Goal: Transaction & Acquisition: Book appointment/travel/reservation

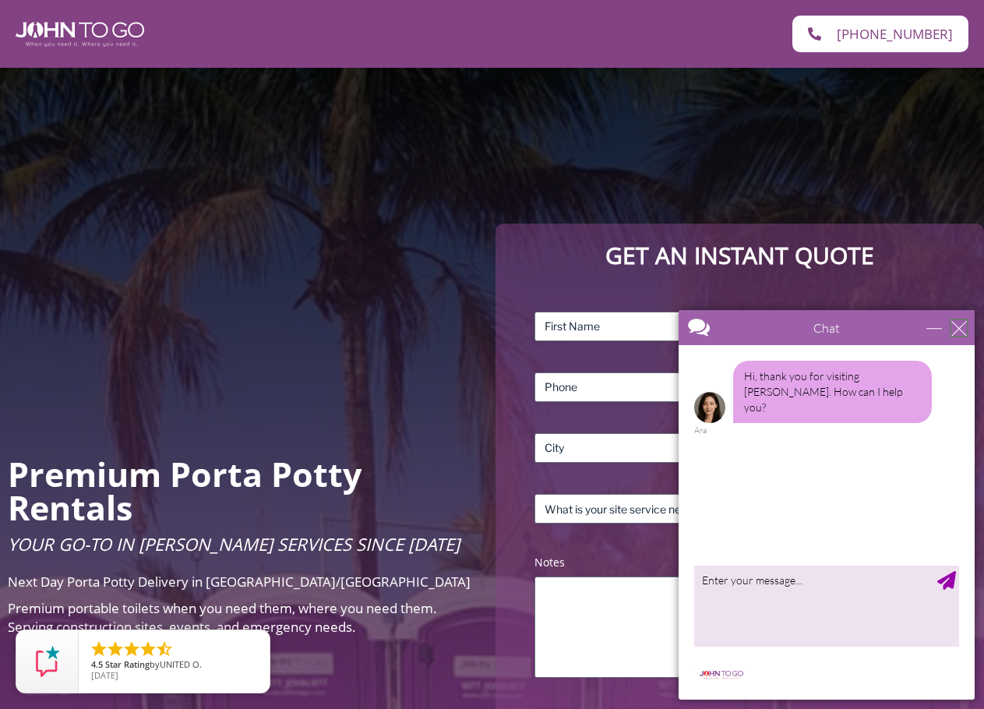
click at [955, 322] on div "close" at bounding box center [960, 328] width 16 height 16
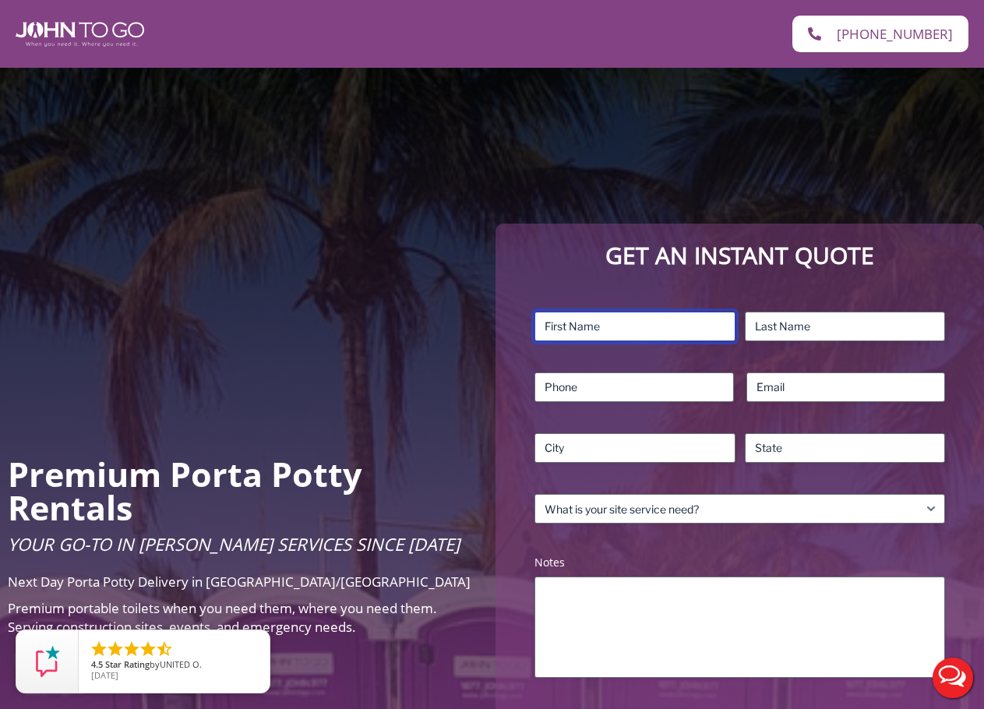
click at [586, 325] on input "First" at bounding box center [635, 327] width 200 height 30
type input "Filipe"
type input "Marques"
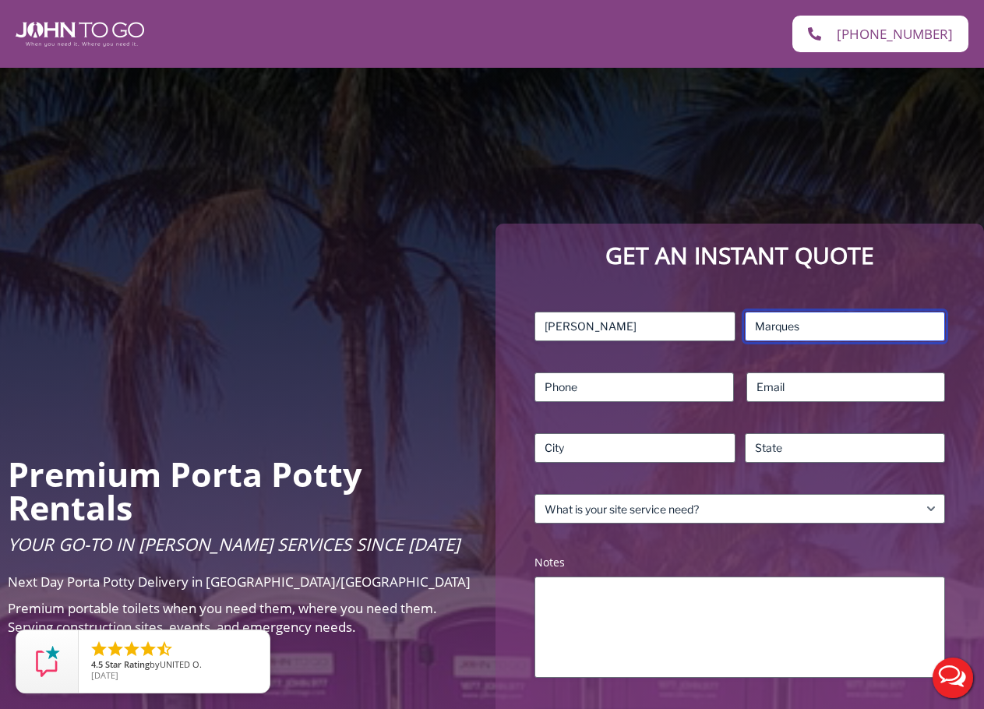
type input "9088208797"
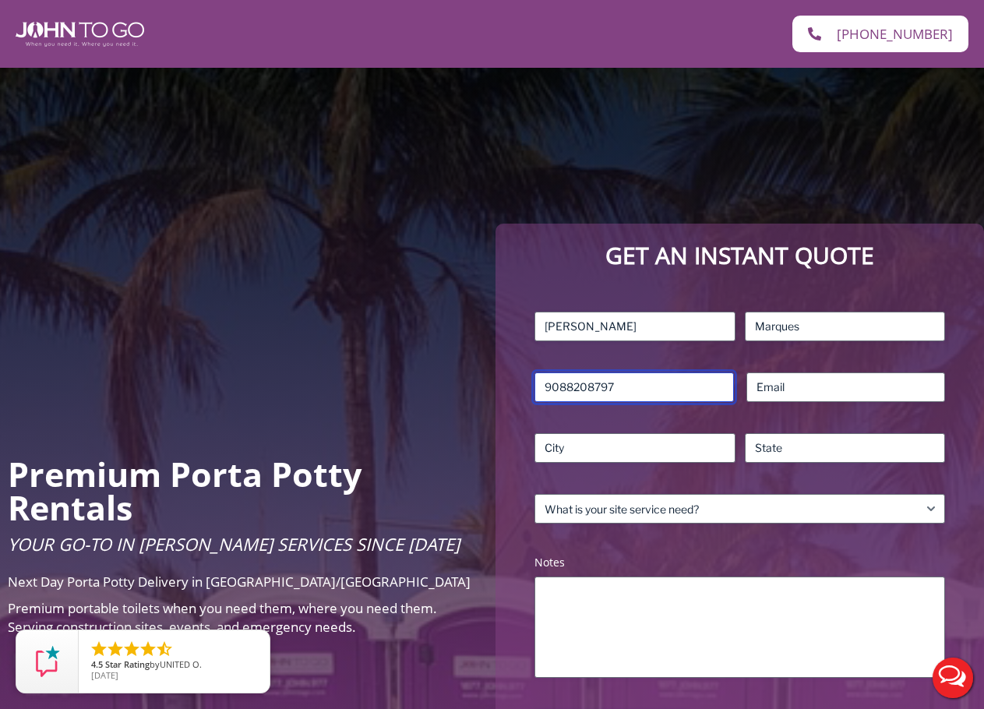
type input "FILIPEM@MAXPLUMBING.COM"
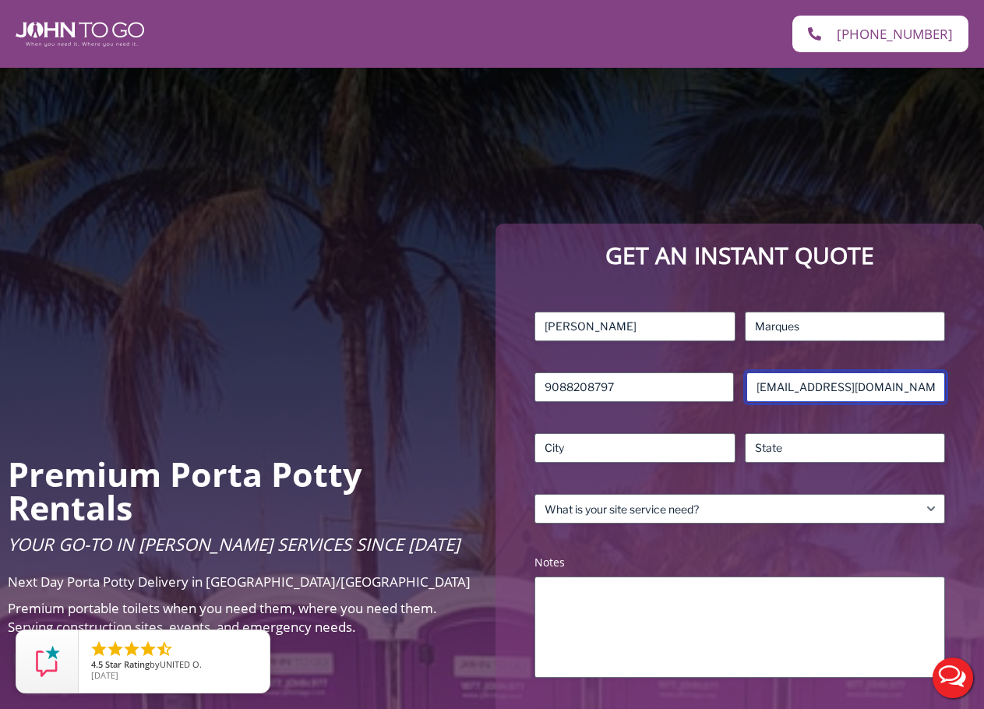
type input "HILLSIDE"
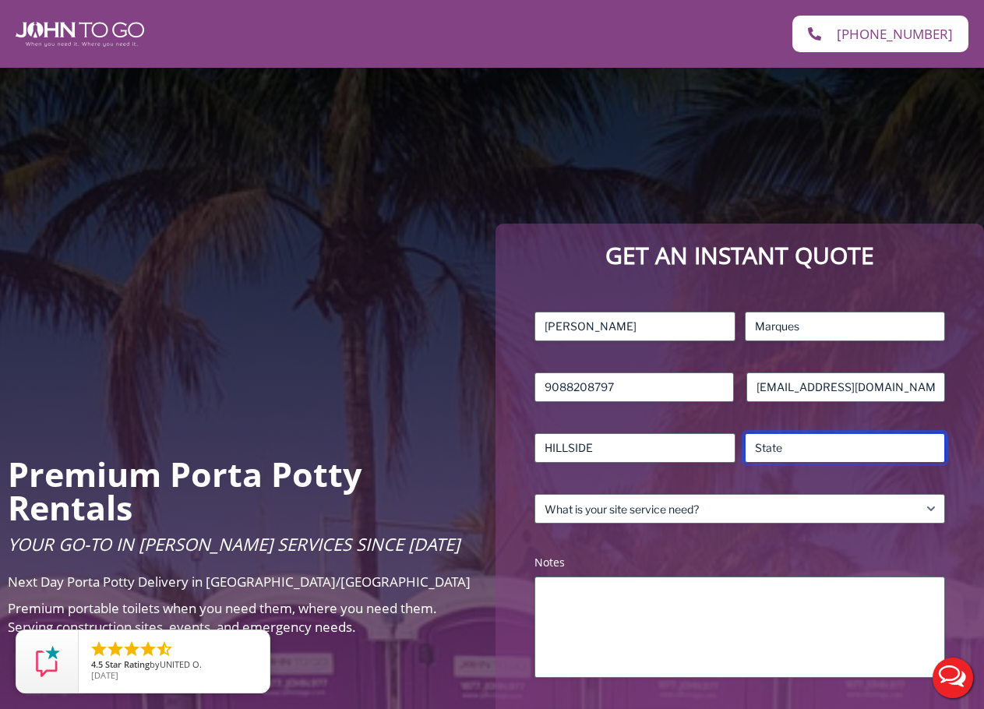
type input "NJ"
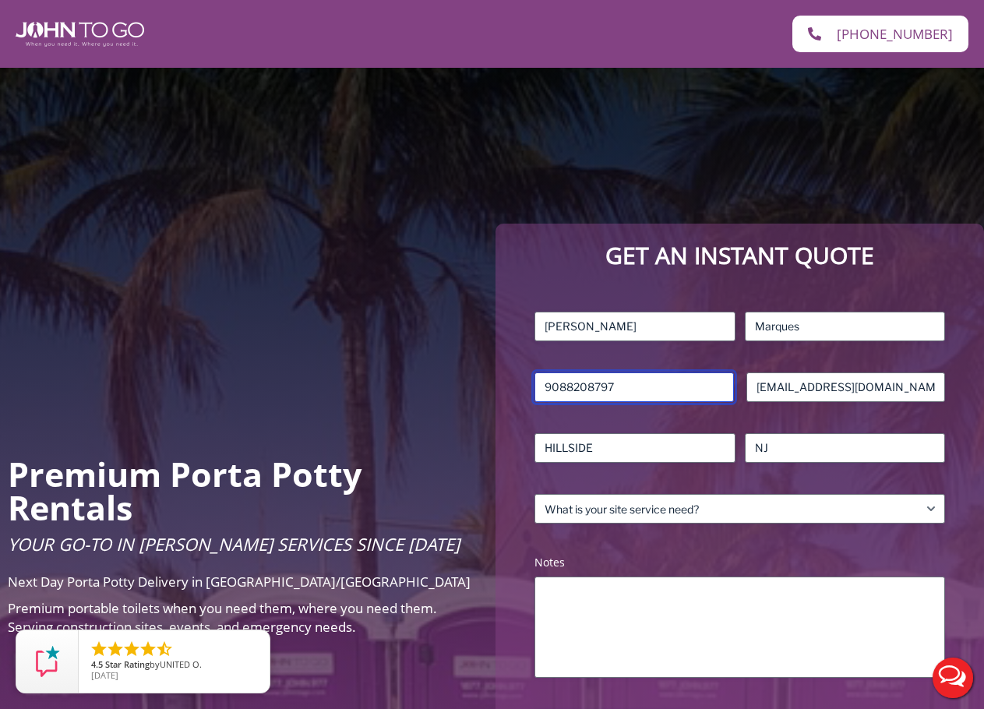
click at [645, 383] on input "9088208797" at bounding box center [634, 388] width 199 height 30
drag, startPoint x: 659, startPoint y: 384, endPoint x: 465, endPoint y: 377, distance: 194.2
click at [465, 377] on div "Premium Porta Potty Rentals Your Go-To in Porta John Services Since 2004 Next D…" at bounding box center [492, 551] width 984 height 967
type input "9083535004"
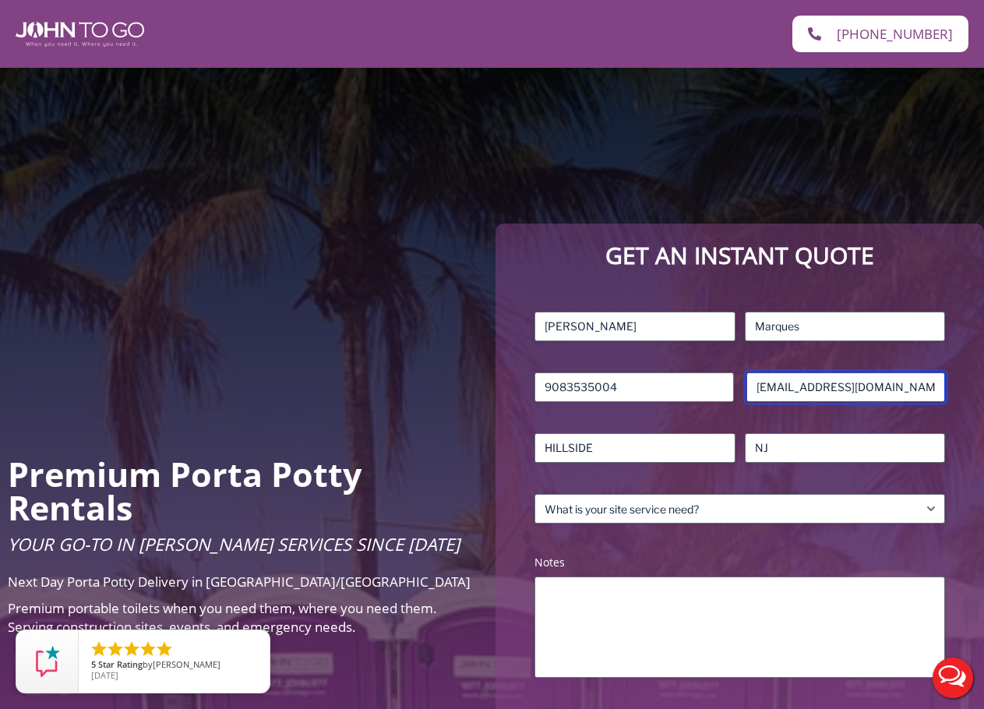
click at [936, 382] on input "FILIPEM@MAXPLUMBING.COM" at bounding box center [846, 388] width 199 height 30
drag, startPoint x: 934, startPoint y: 383, endPoint x: 909, endPoint y: 383, distance: 24.9
click at [909, 383] on input "FILIPEM@MAXPLUMBING.COM" at bounding box center [846, 388] width 199 height 30
type input "[EMAIL_ADDRESS][DOMAIN_NAME]"
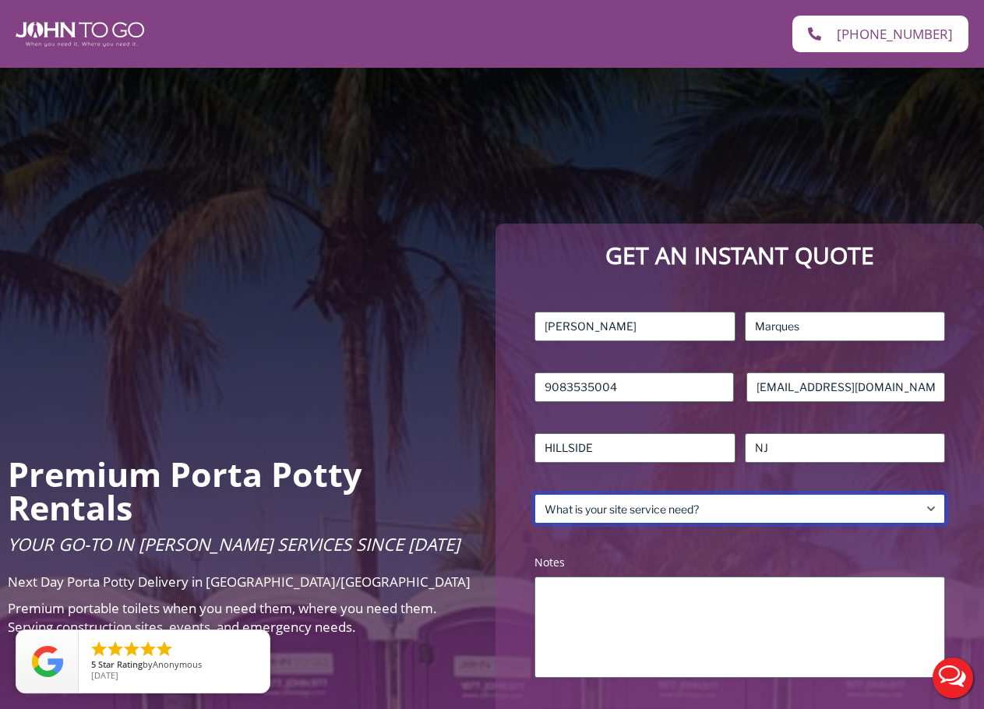
click at [686, 510] on select "What is your site service need? Consumer Construction – Commercial Construction…" at bounding box center [740, 509] width 411 height 30
select select "Construction - Residential"
click at [535, 494] on select "What is your site service need? Consumer Construction – Commercial Construction…" at bounding box center [740, 509] width 411 height 30
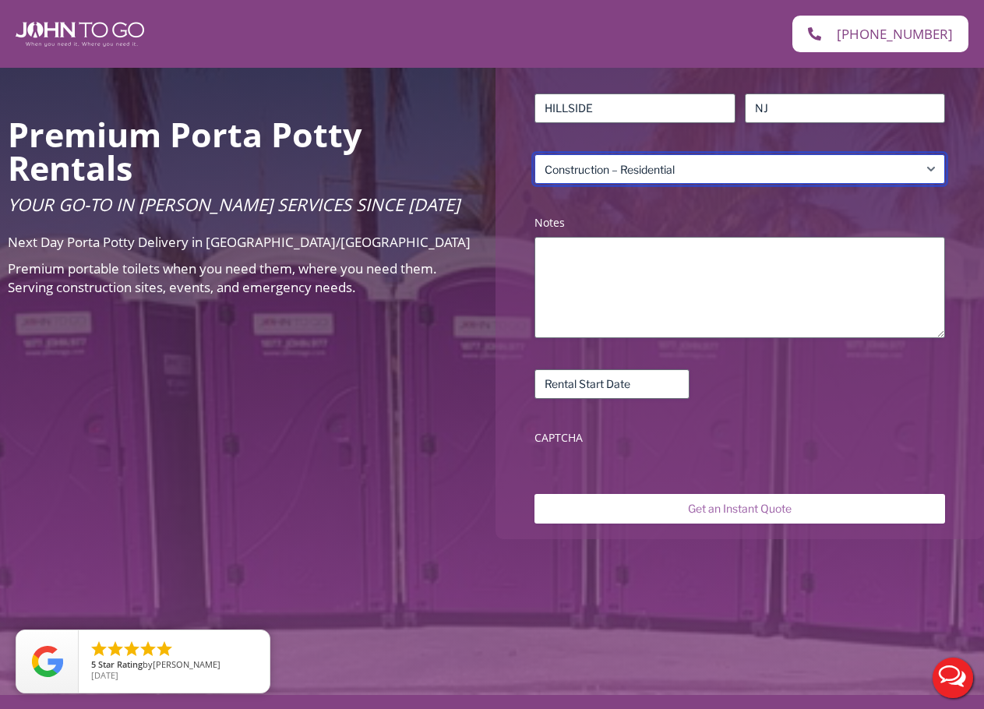
scroll to position [312, 0]
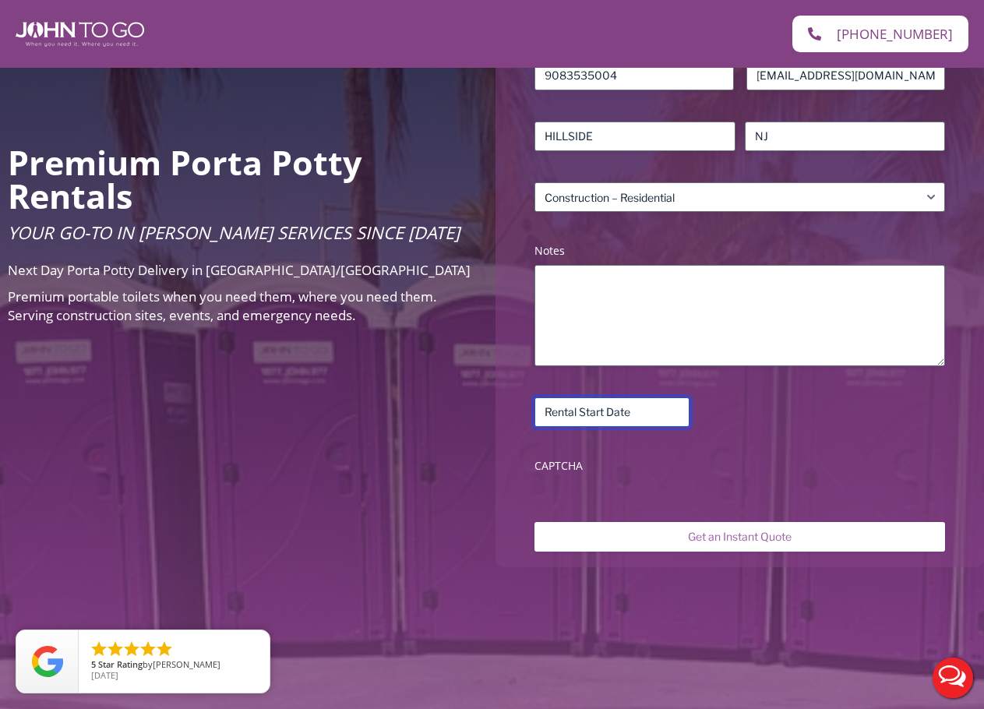
click at [649, 410] on input "Rental Start Date (Required)" at bounding box center [612, 412] width 155 height 30
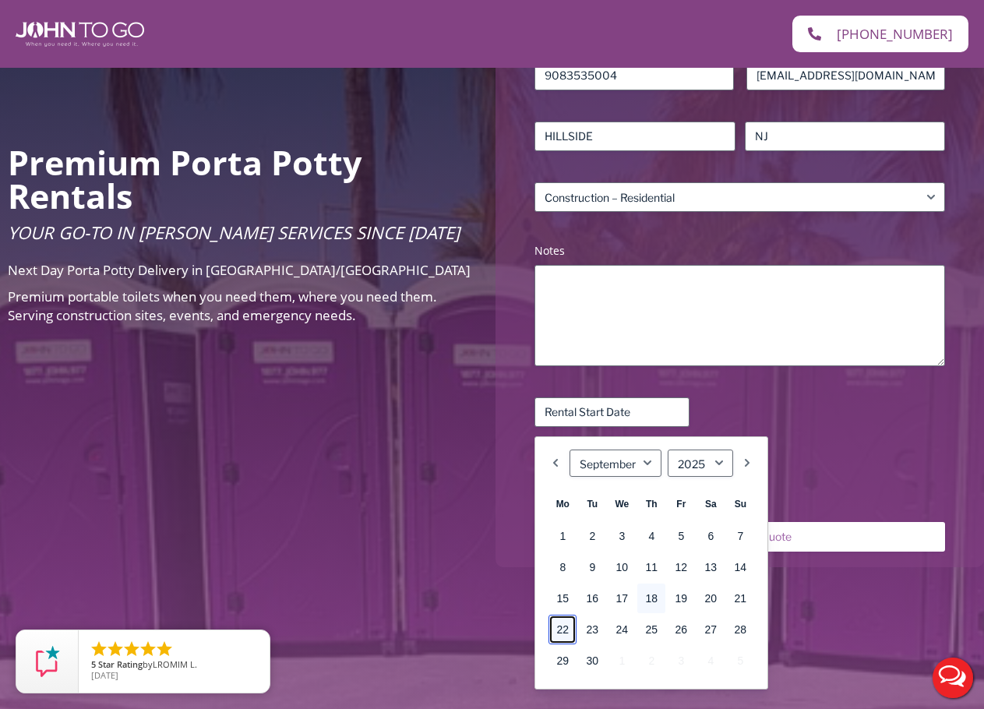
click at [558, 627] on link "22" at bounding box center [563, 630] width 28 height 30
type input "[DATE]"
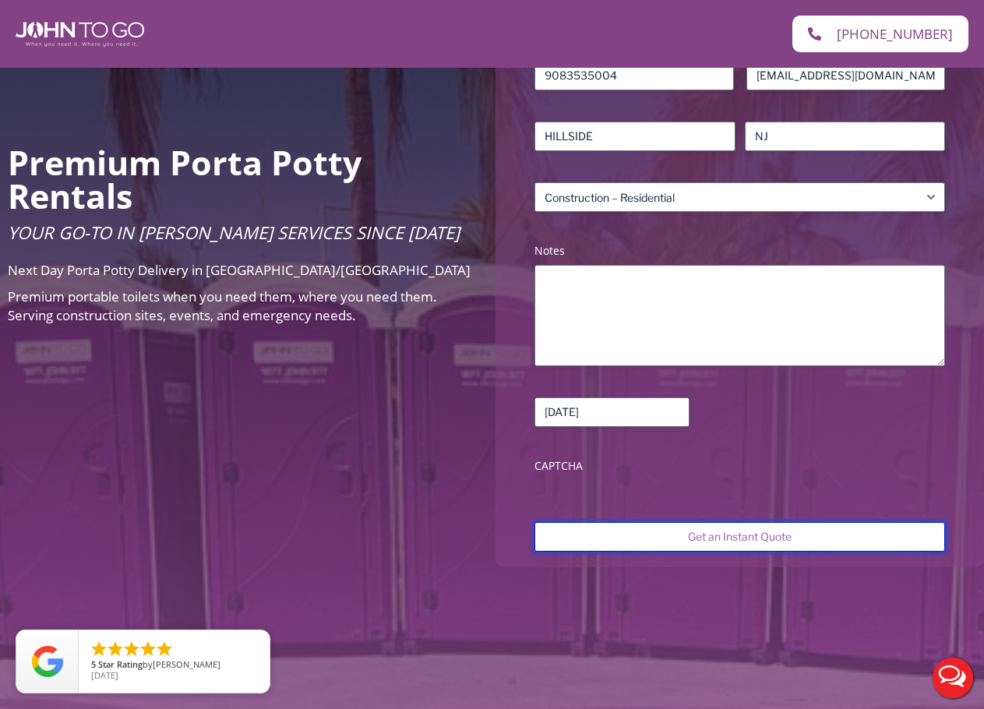
click at [640, 539] on input "Get an Instant Quote" at bounding box center [740, 537] width 411 height 30
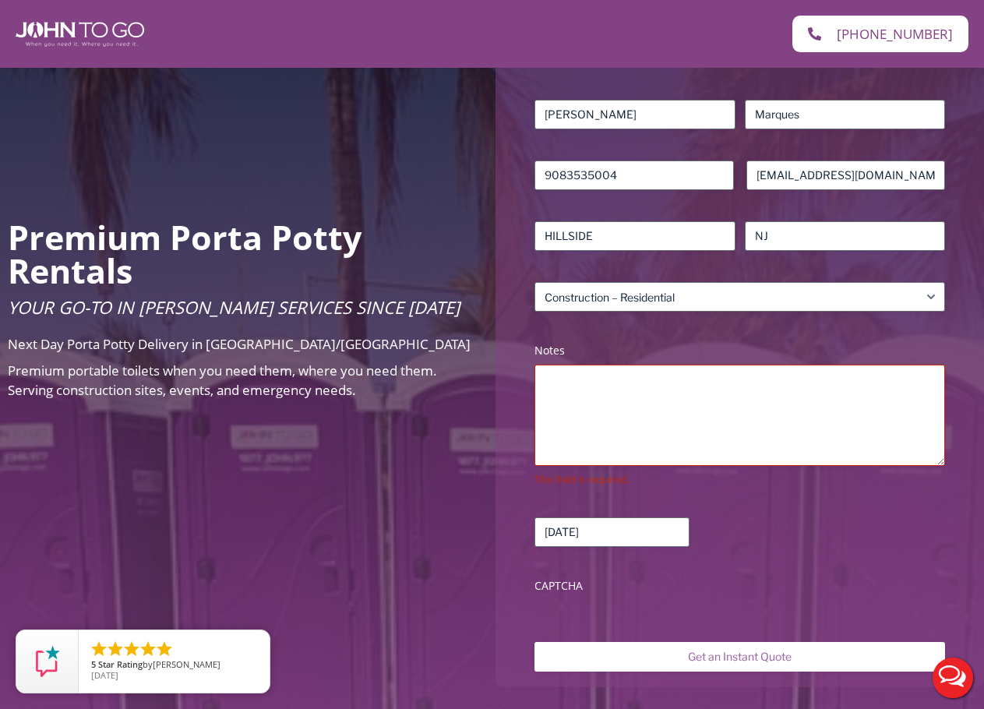
scroll to position [312, 0]
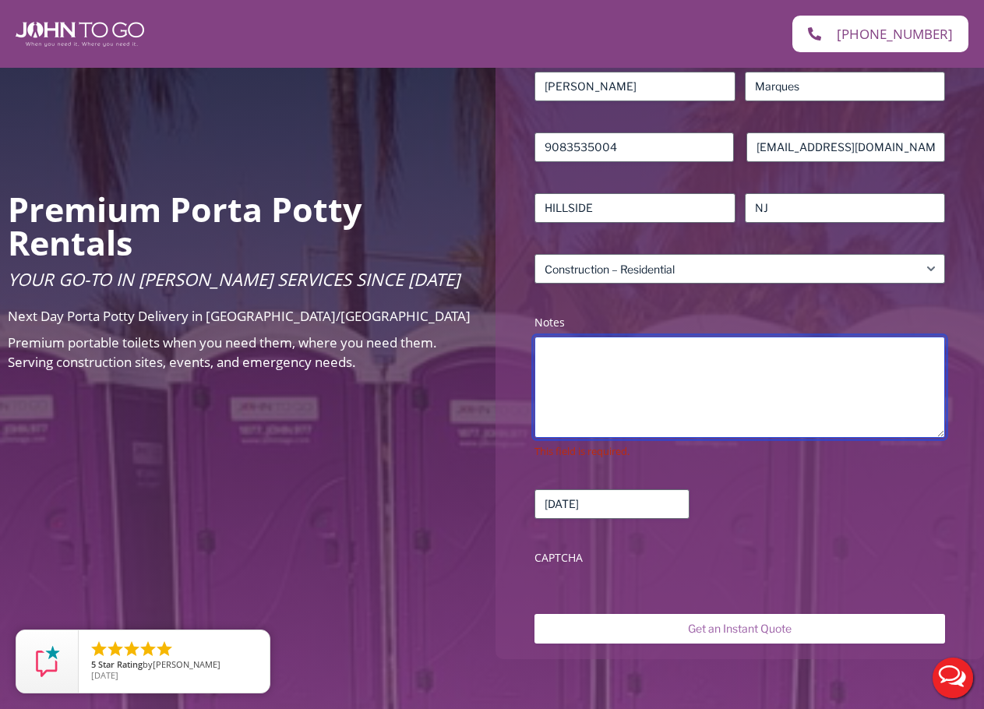
click at [560, 373] on textarea "Notes (Required)" at bounding box center [740, 387] width 411 height 101
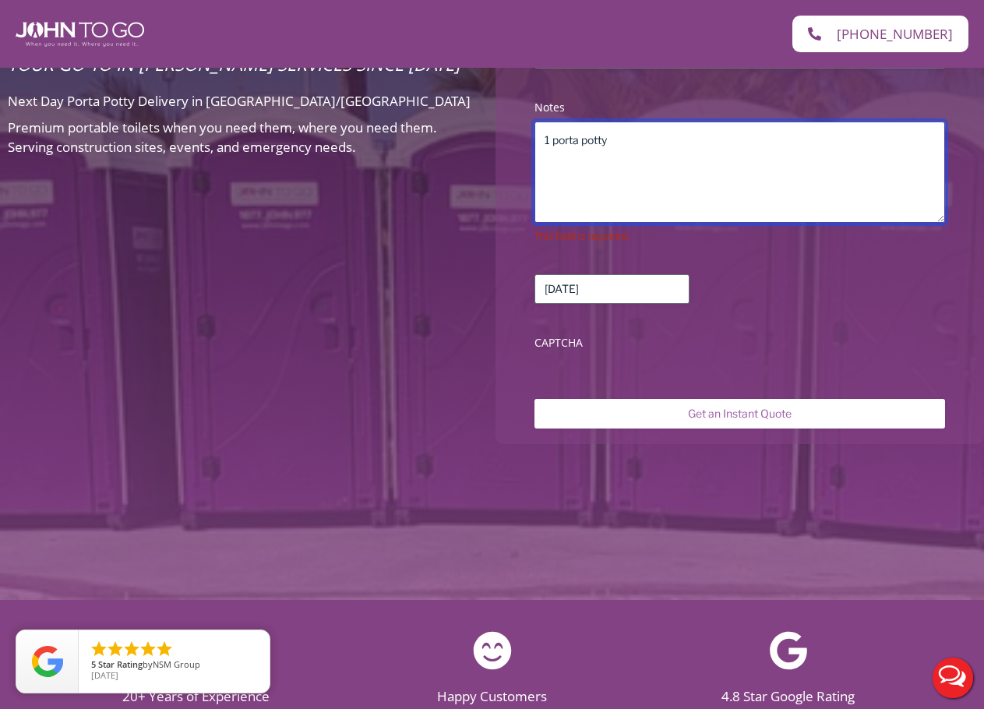
scroll to position [546, 0]
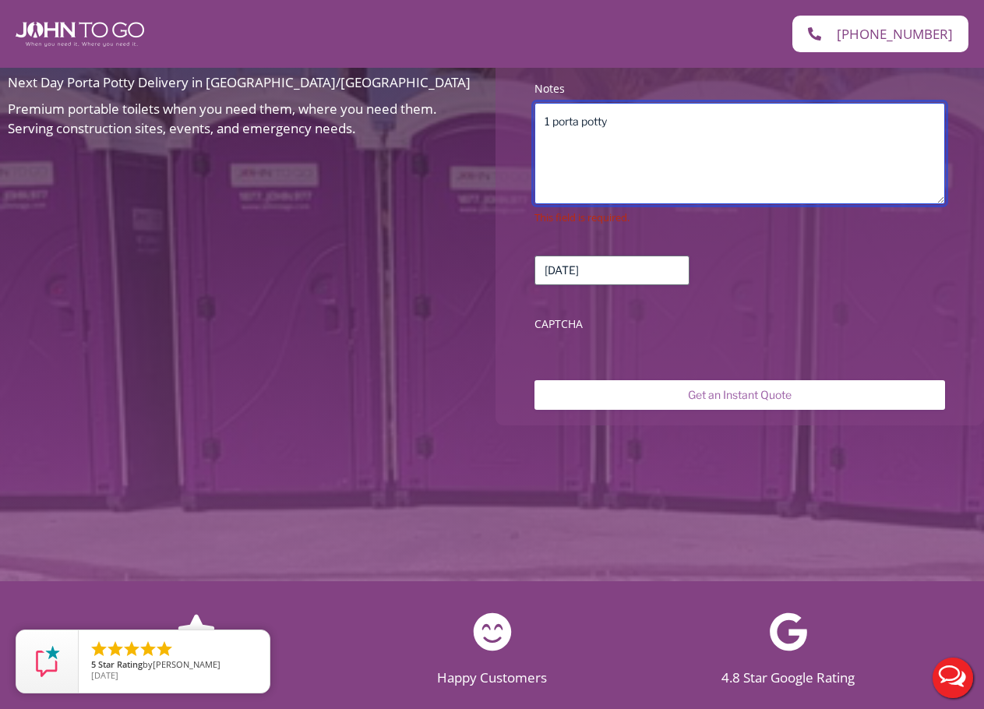
type textarea "1 porta potty"
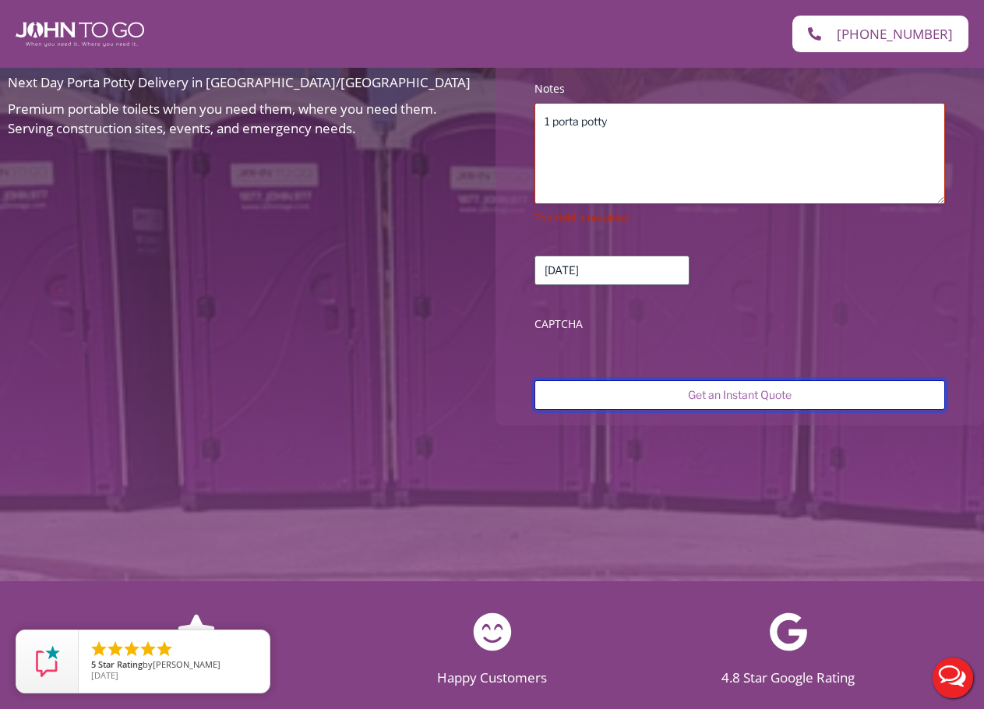
click at [723, 389] on input "Get an Instant Quote" at bounding box center [740, 395] width 411 height 30
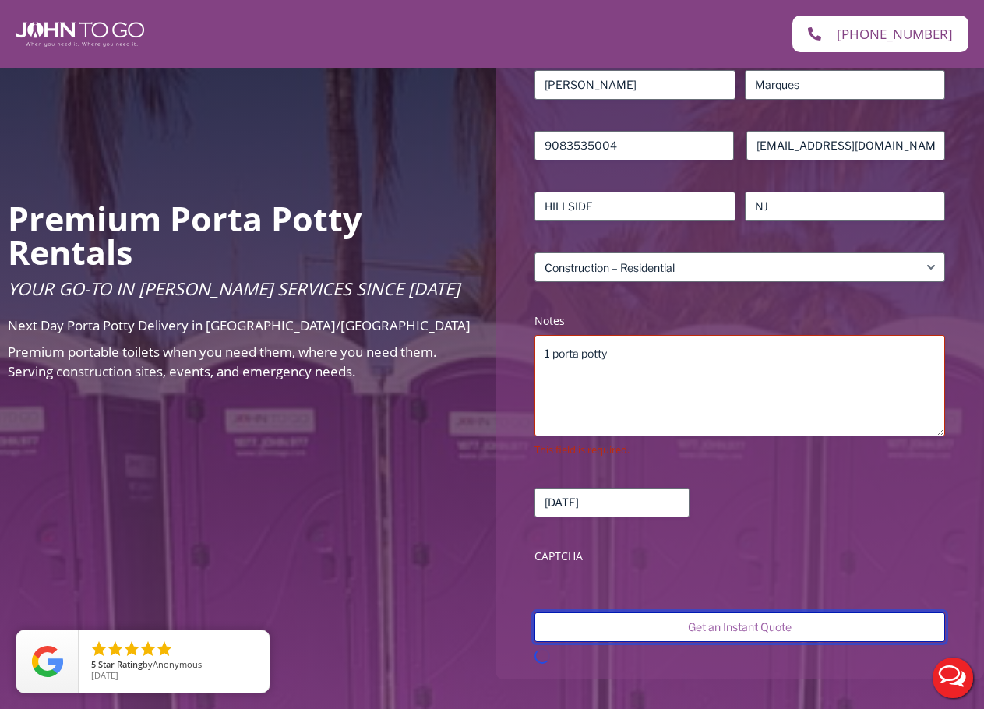
scroll to position [312, 0]
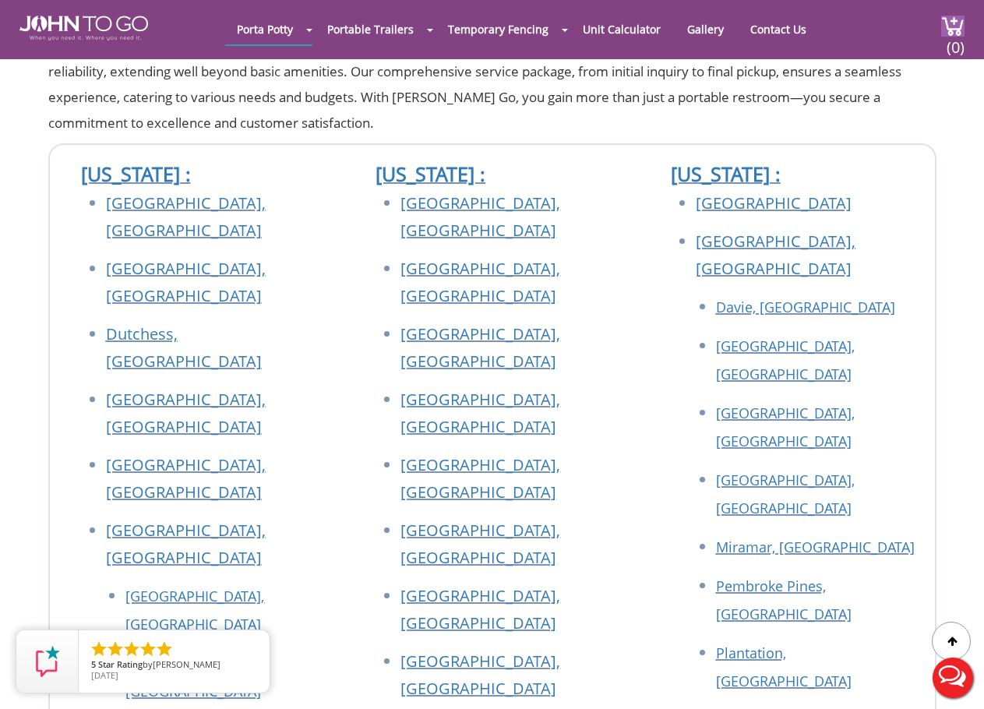
scroll to position [468, 0]
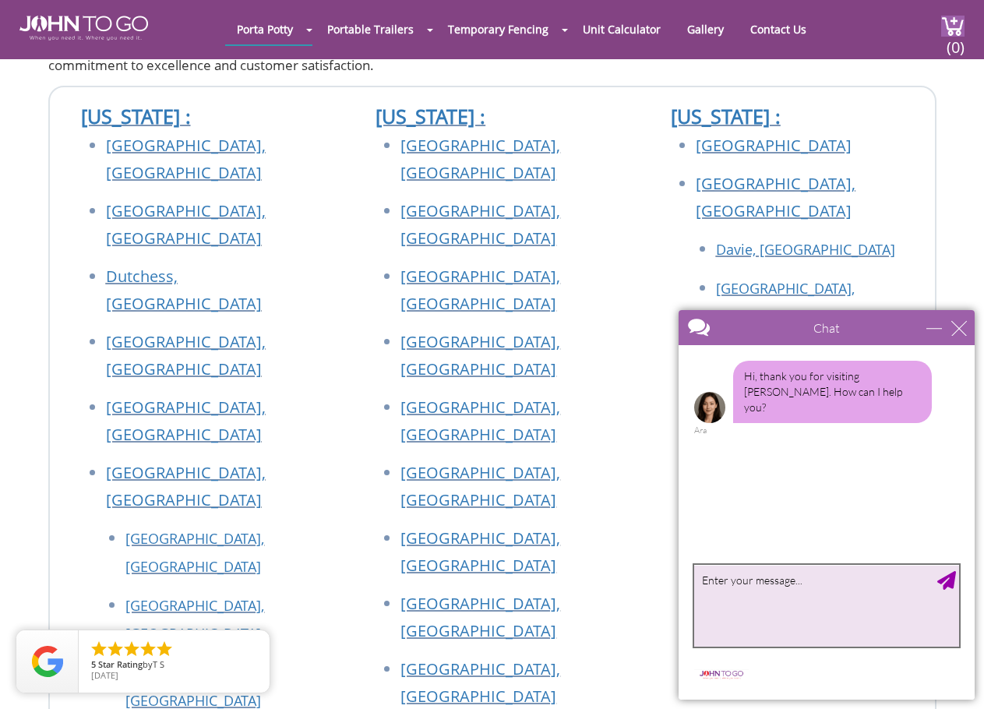
click at [705, 588] on textarea "type your message" at bounding box center [826, 606] width 265 height 82
type textarea "i need to rent a porta potty for a construction site in [GEOGRAPHIC_DATA]"
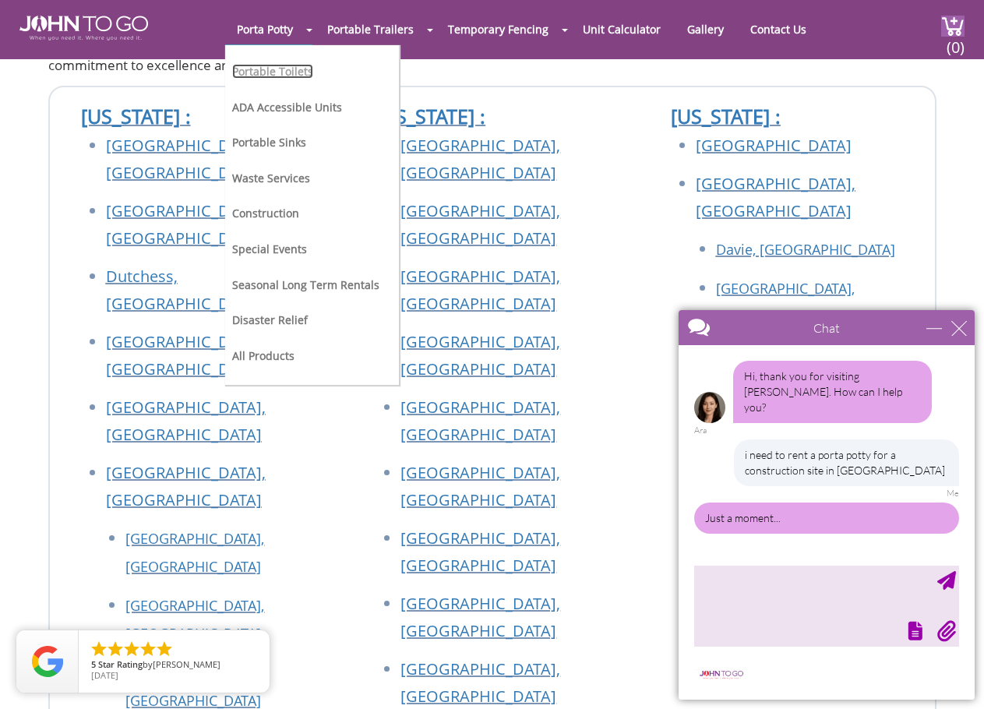
click at [271, 71] on link "Portable Toilets" at bounding box center [272, 71] width 81 height 15
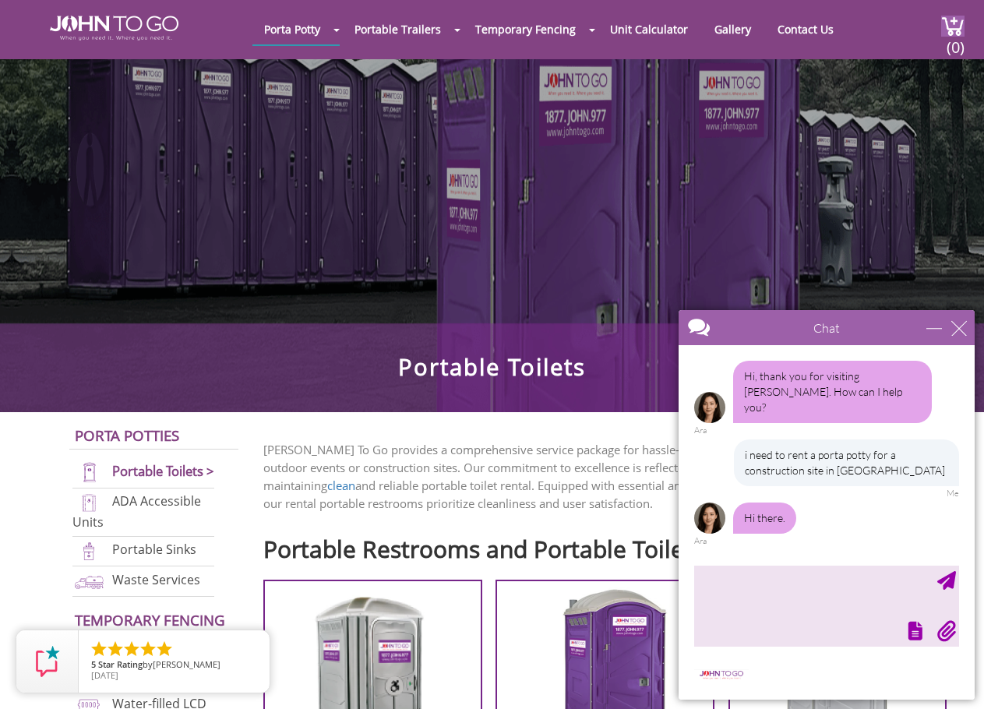
scroll to position [78, 0]
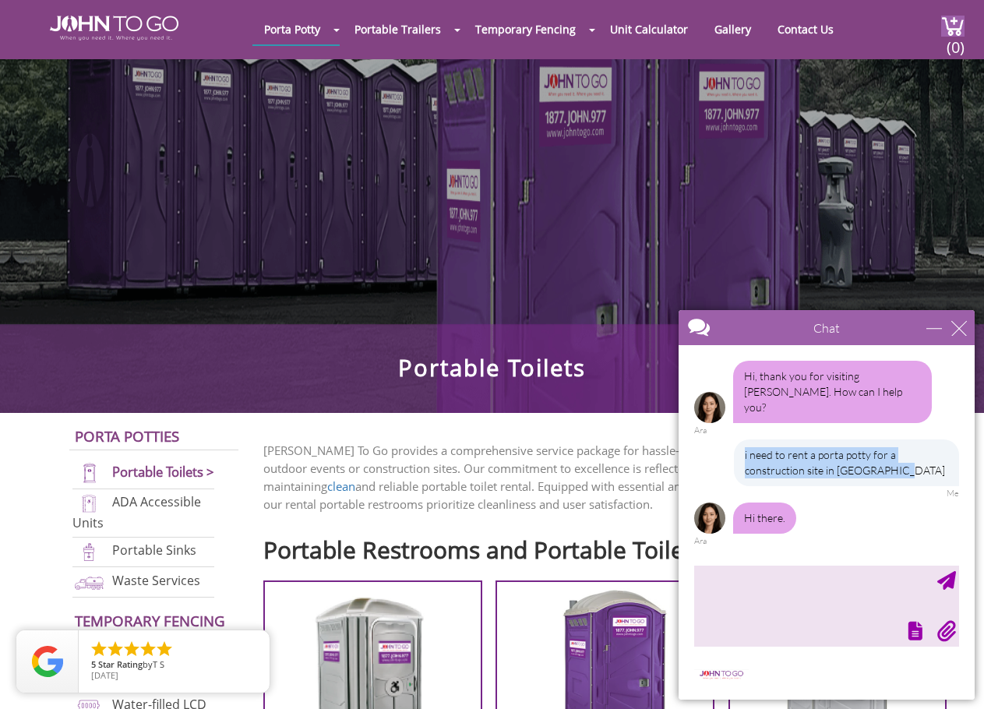
drag, startPoint x: 903, startPoint y: 457, endPoint x: 739, endPoint y: 436, distance: 165.7
click at [739, 440] on div "i need to rent a porta potty for a construction site in [GEOGRAPHIC_DATA]" at bounding box center [846, 463] width 225 height 47
copy div "i need to rent a porta potty for a construction site in [GEOGRAPHIC_DATA]"
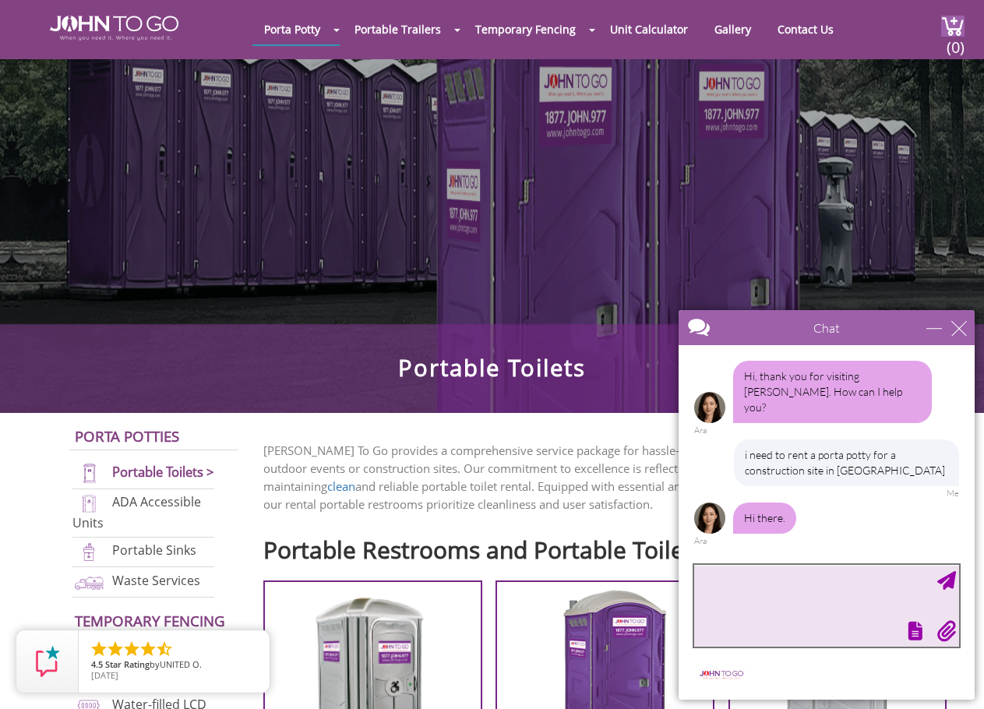
click at [715, 581] on textarea "type your message" at bounding box center [826, 606] width 265 height 82
paste textarea "i need to rent a porta potty for a construction site in [GEOGRAPHIC_DATA]"
type textarea "i need to rent a porta potty for a construction site in [GEOGRAPHIC_DATA]"
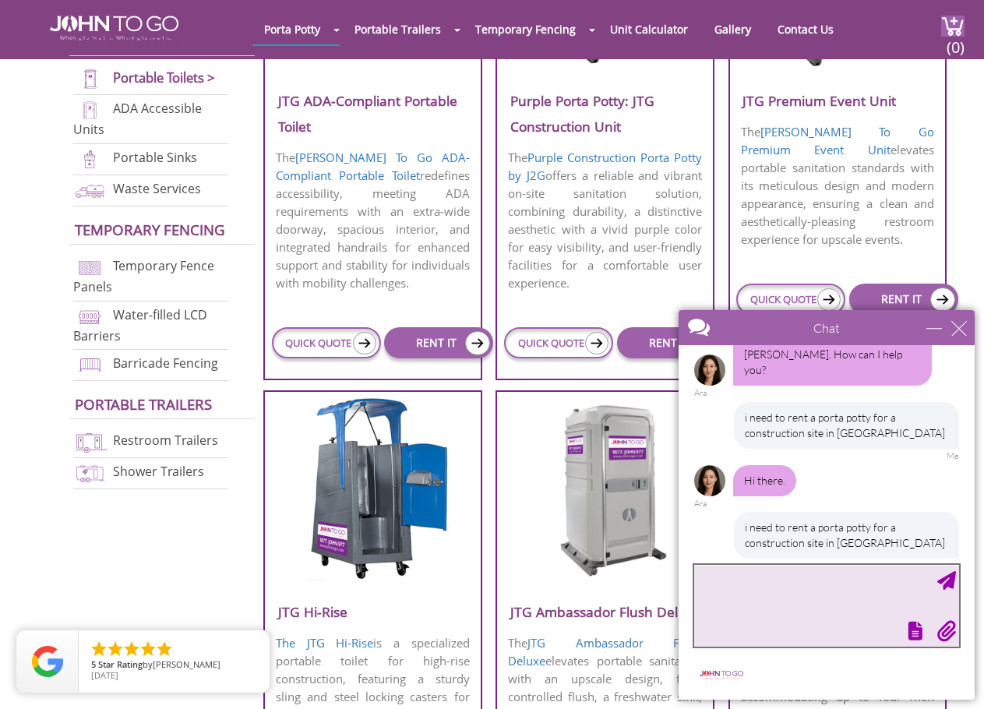
scroll to position [101, 0]
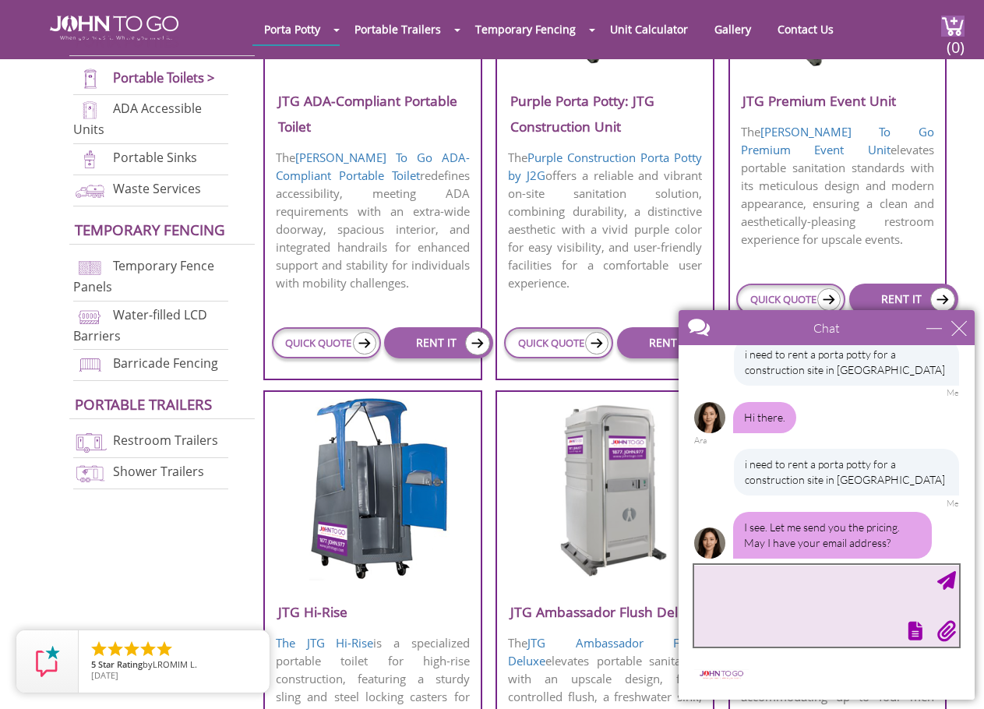
click at [729, 578] on textarea "type your message" at bounding box center [826, 606] width 265 height 82
type textarea "[EMAIL_ADDRESS][DOMAIN_NAME]"
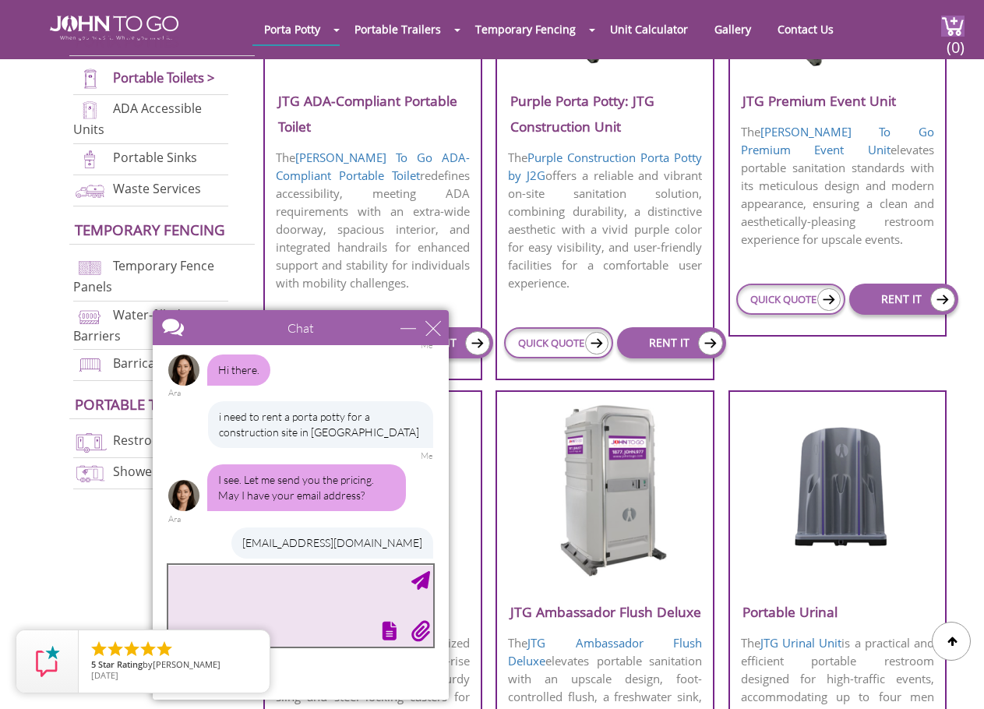
drag, startPoint x: 1028, startPoint y: 633, endPoint x: 450, endPoint y: 427, distance: 613.8
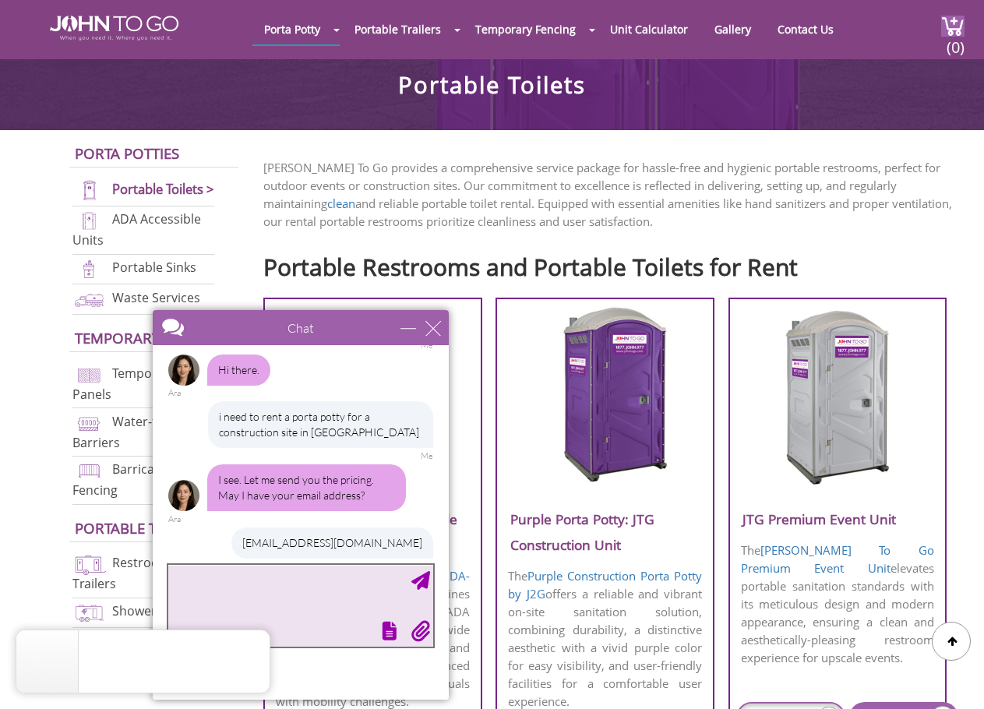
scroll to position [312, 0]
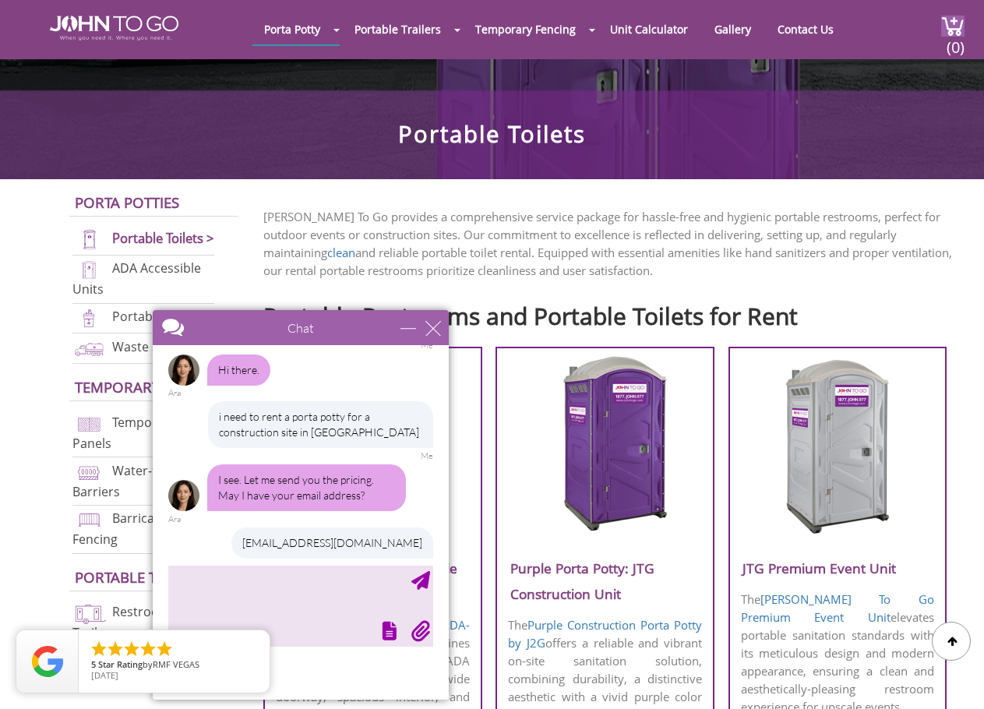
click at [646, 483] on img at bounding box center [605, 444] width 149 height 179
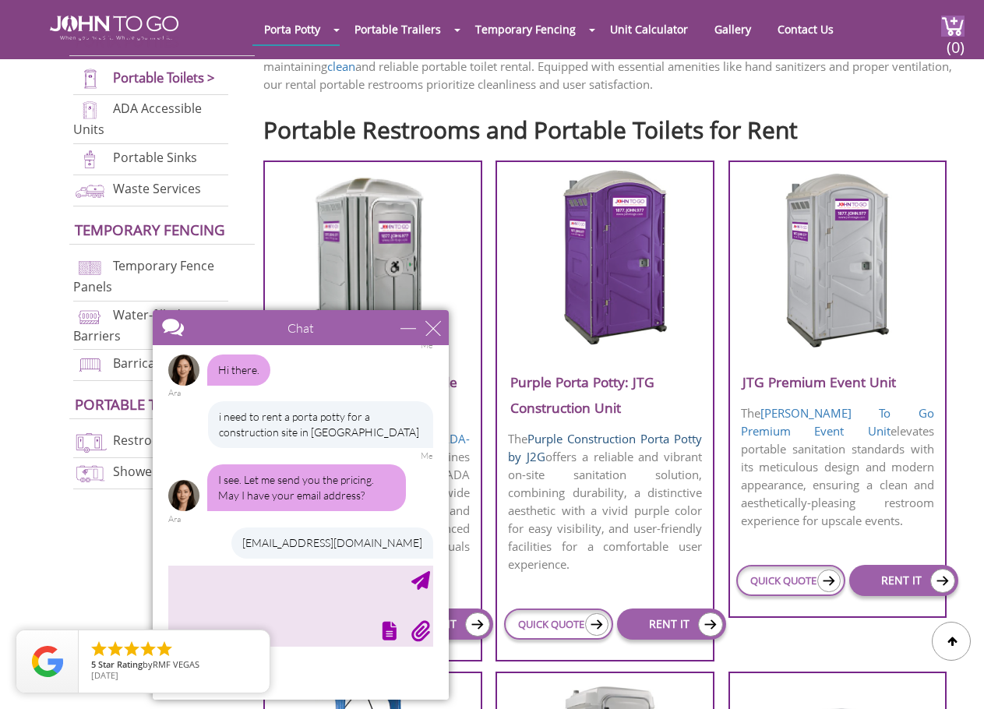
scroll to position [546, 0]
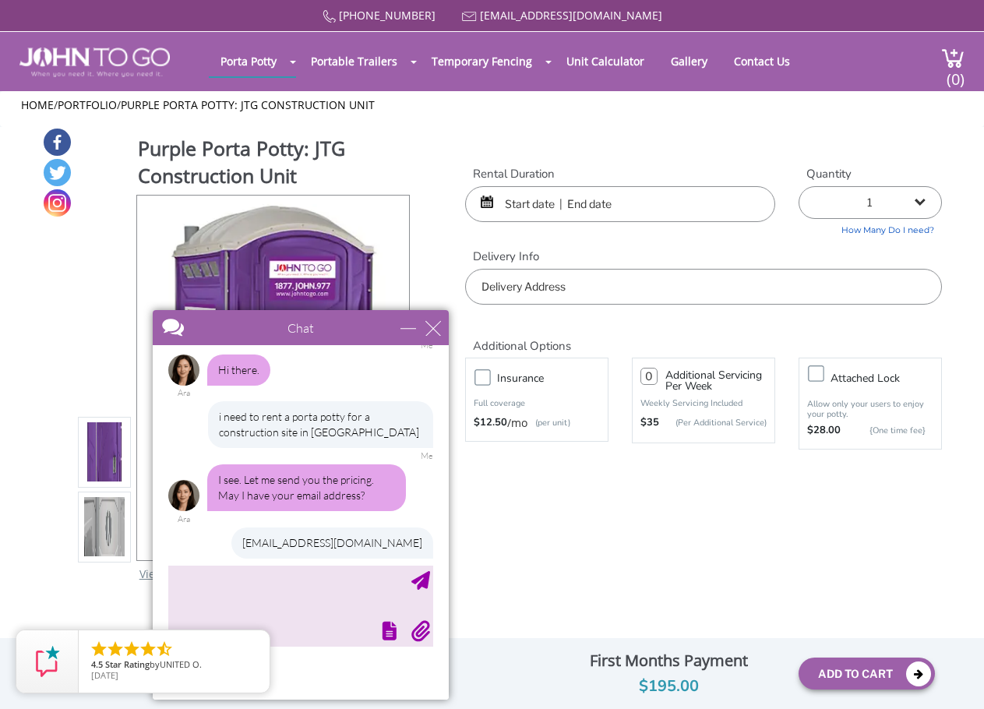
click at [542, 205] on input "text" at bounding box center [620, 204] width 310 height 36
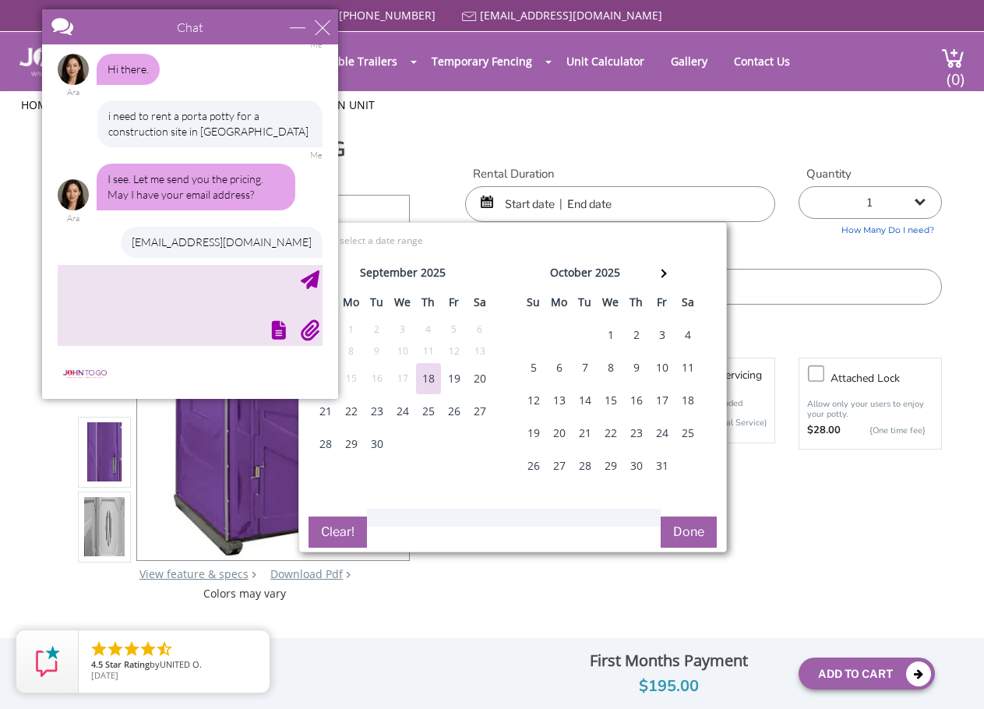
drag, startPoint x: 367, startPoint y: 327, endPoint x: 256, endPoint y: -19, distance: 363.5
click at [256, 0] on html "Home [PHONE_NUMBER] [EMAIL_ADDRESS][DOMAIN_NAME] [GEOGRAPHIC_DATA] Portable Toi…" at bounding box center [492, 364] width 984 height 729
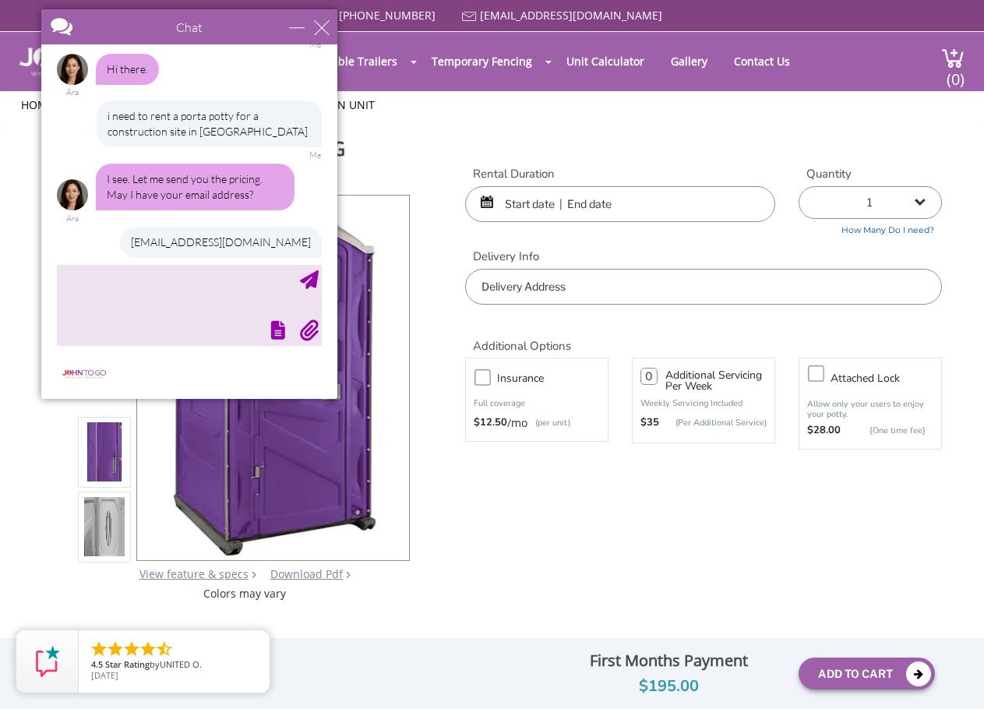
click at [507, 201] on input "text" at bounding box center [620, 204] width 310 height 36
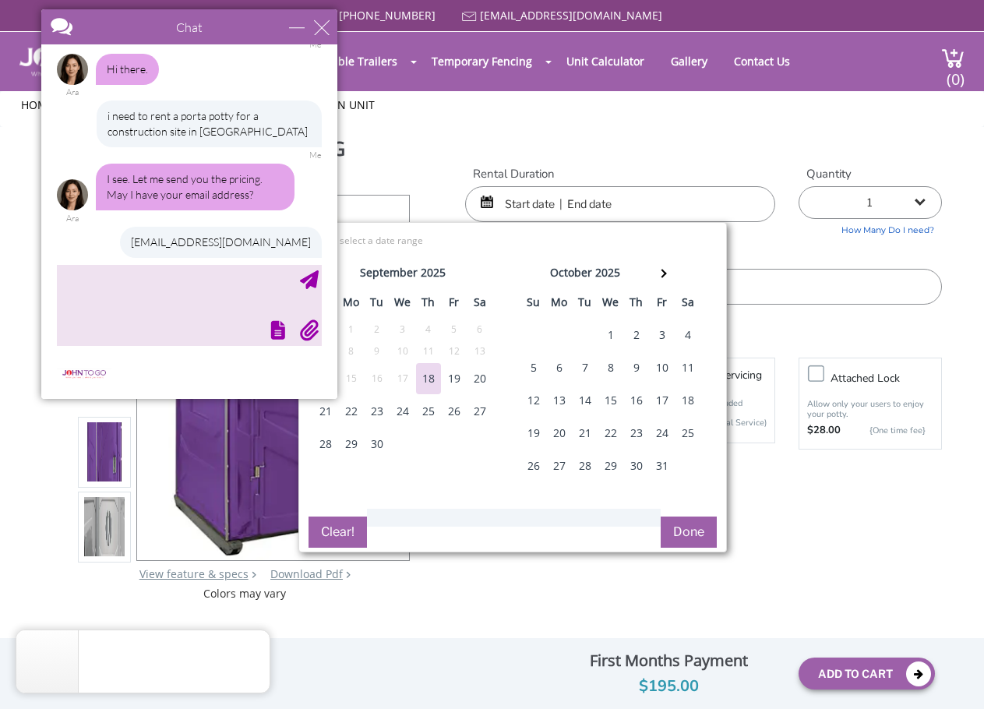
click at [350, 411] on div "22" at bounding box center [351, 411] width 25 height 31
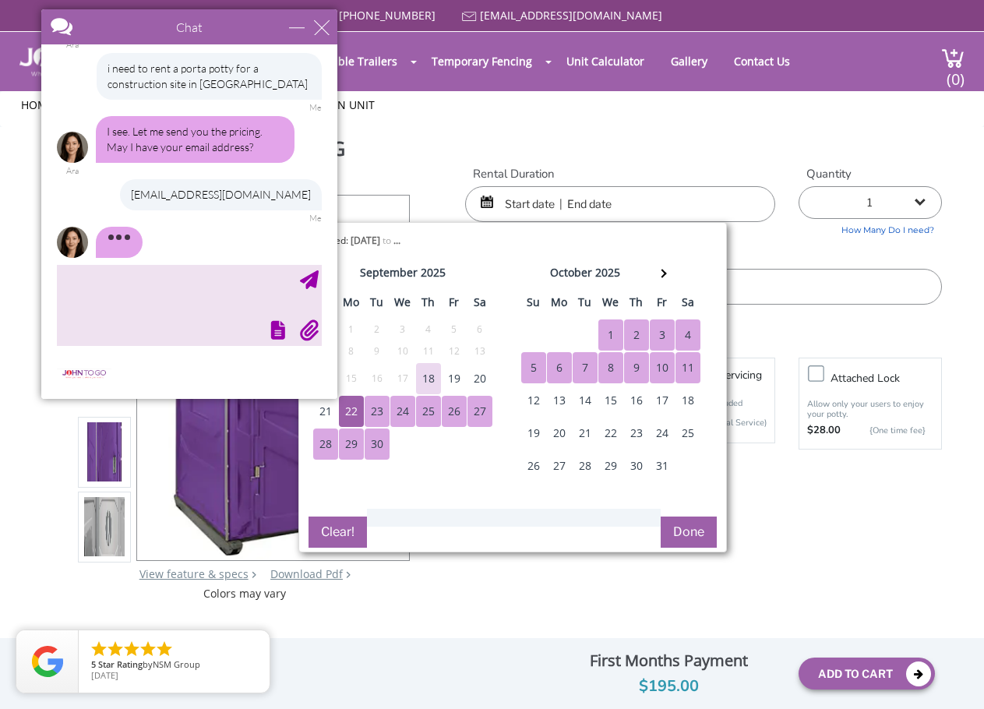
click at [891, 591] on div "Purple Porta Potty: JTG Construction Unit View feature & specs Download Pdf Pro…" at bounding box center [492, 364] width 900 height 475
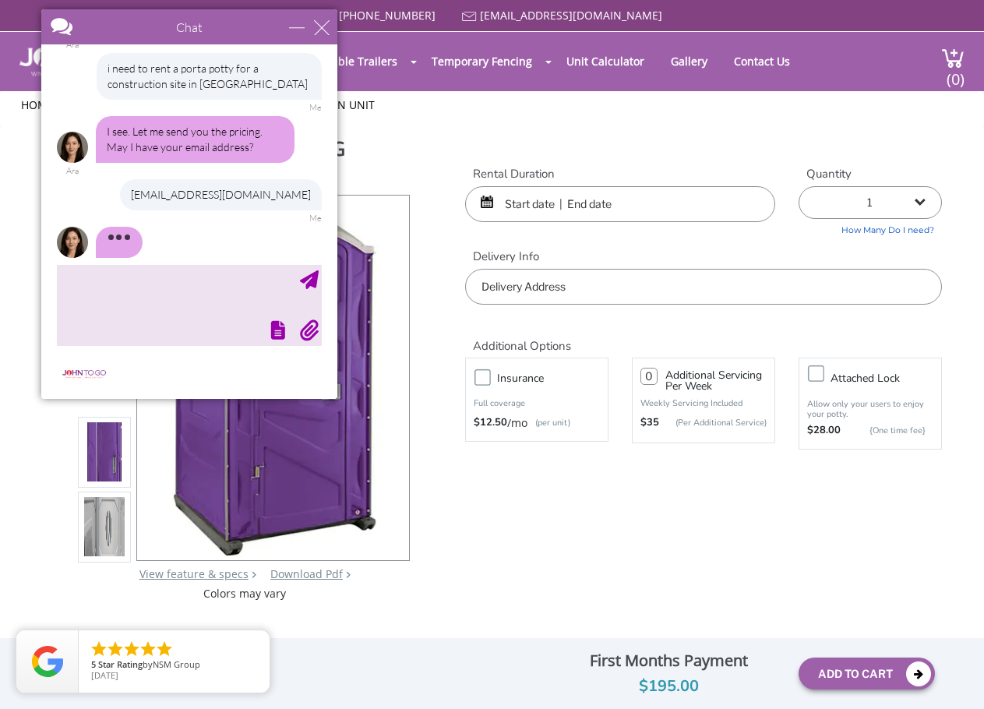
click at [530, 207] on input "text" at bounding box center [620, 204] width 310 height 36
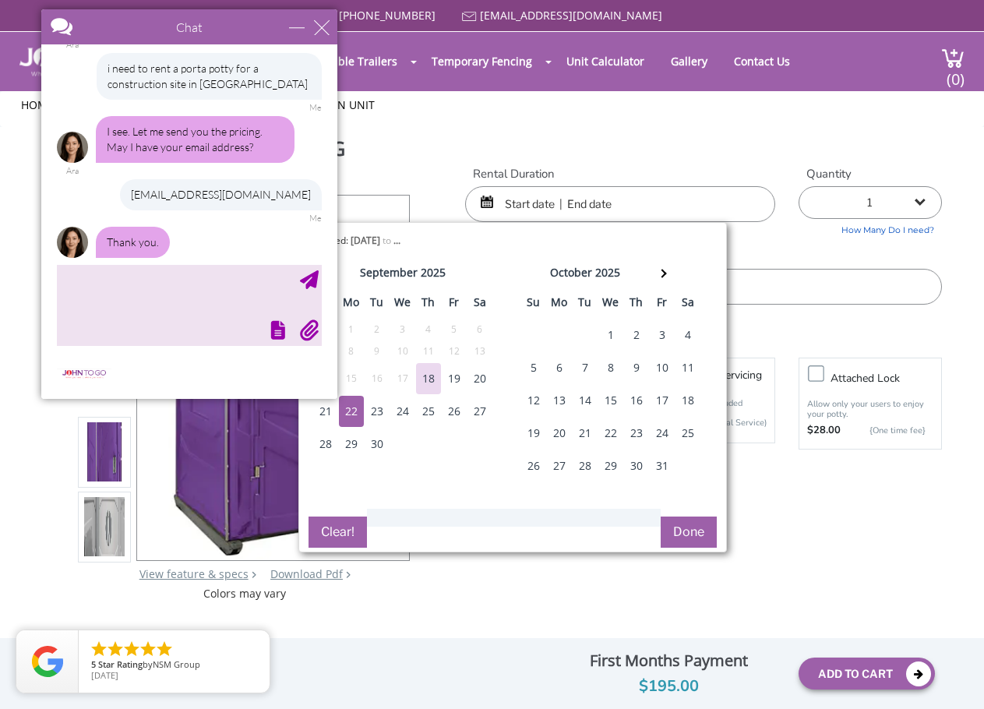
click at [350, 406] on div "22" at bounding box center [351, 411] width 25 height 31
type input "[DATE] to [DATE]"
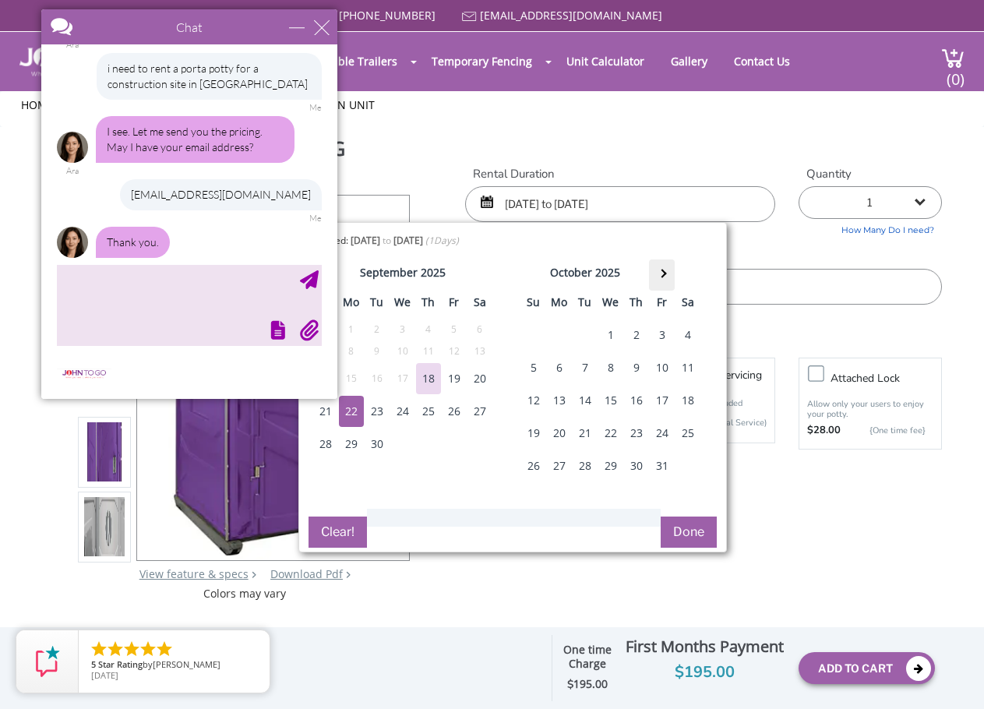
click at [668, 277] on th at bounding box center [662, 275] width 26 height 31
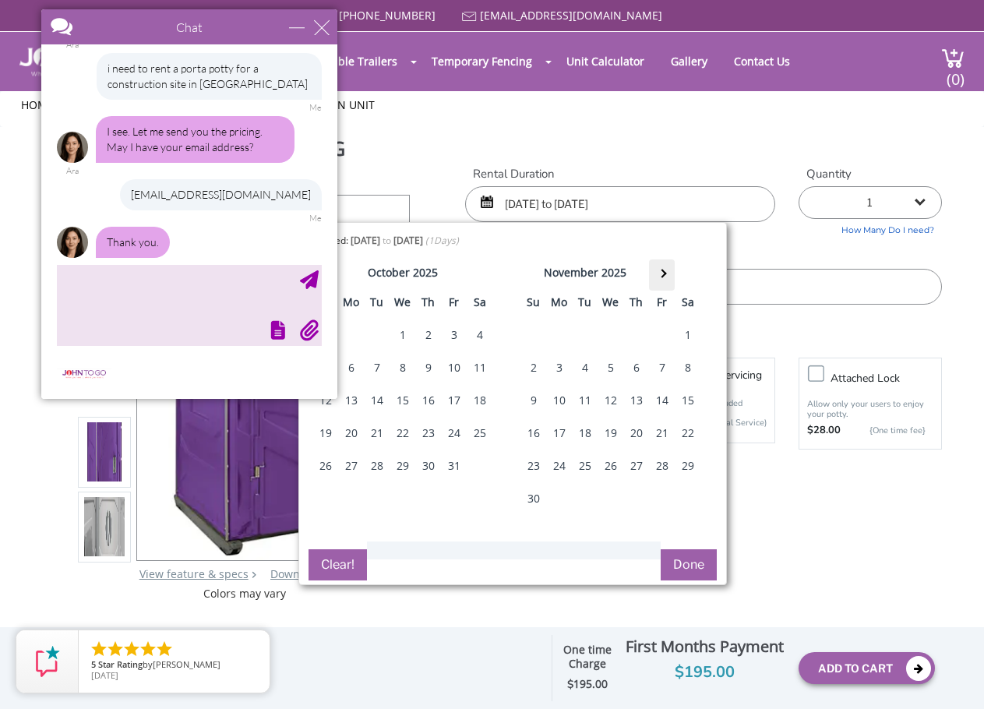
click at [668, 277] on th at bounding box center [662, 275] width 26 height 31
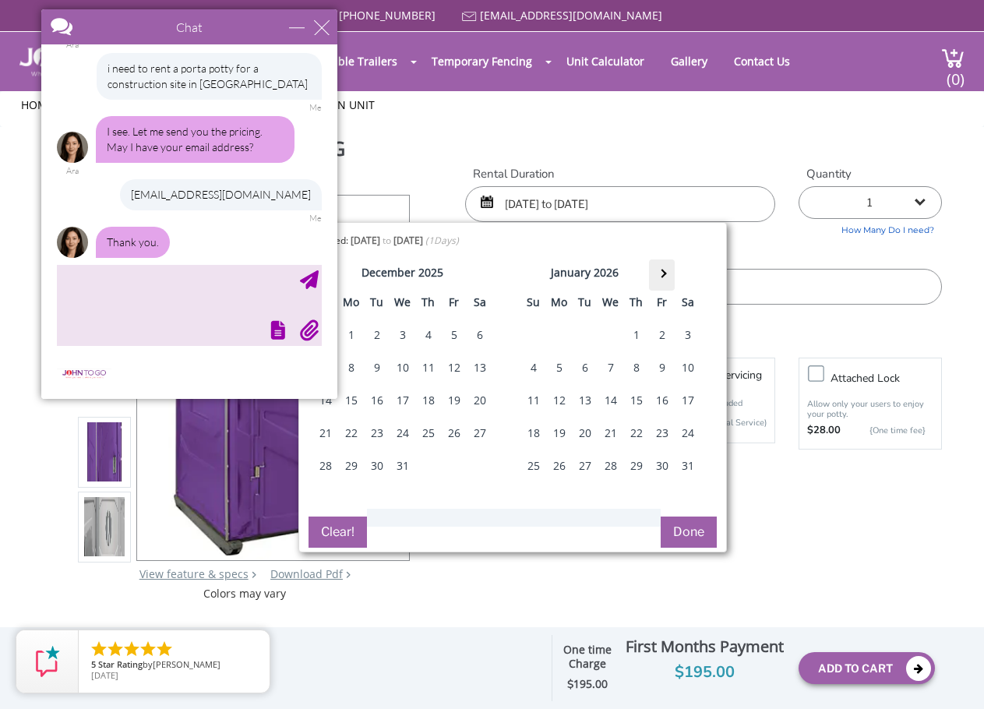
click at [668, 277] on th at bounding box center [662, 275] width 26 height 31
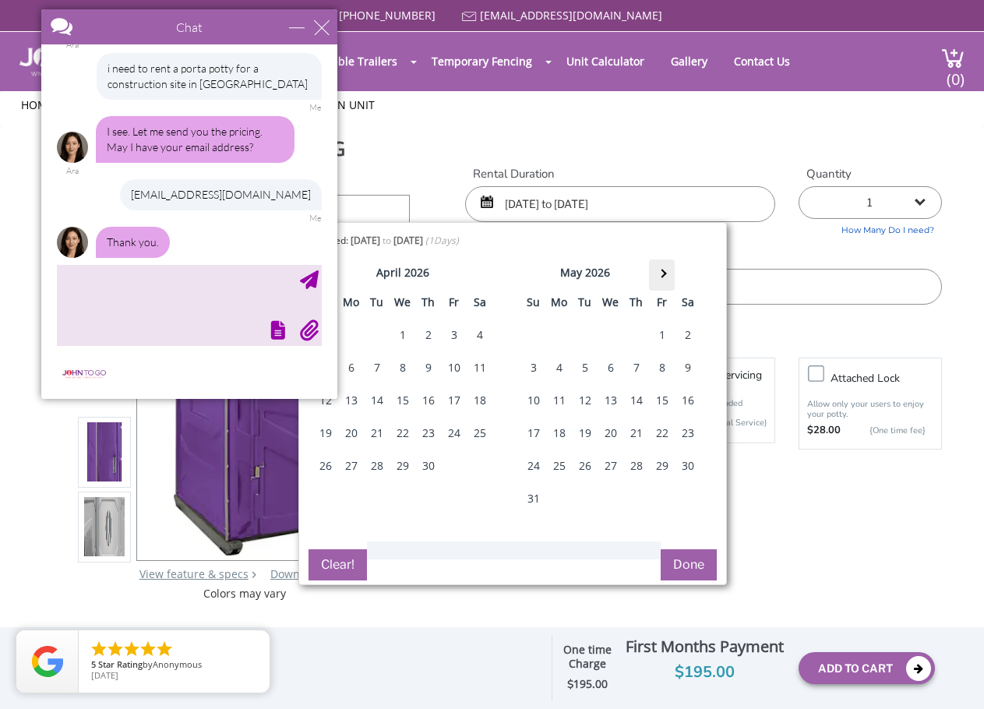
click at [668, 277] on th at bounding box center [662, 275] width 26 height 31
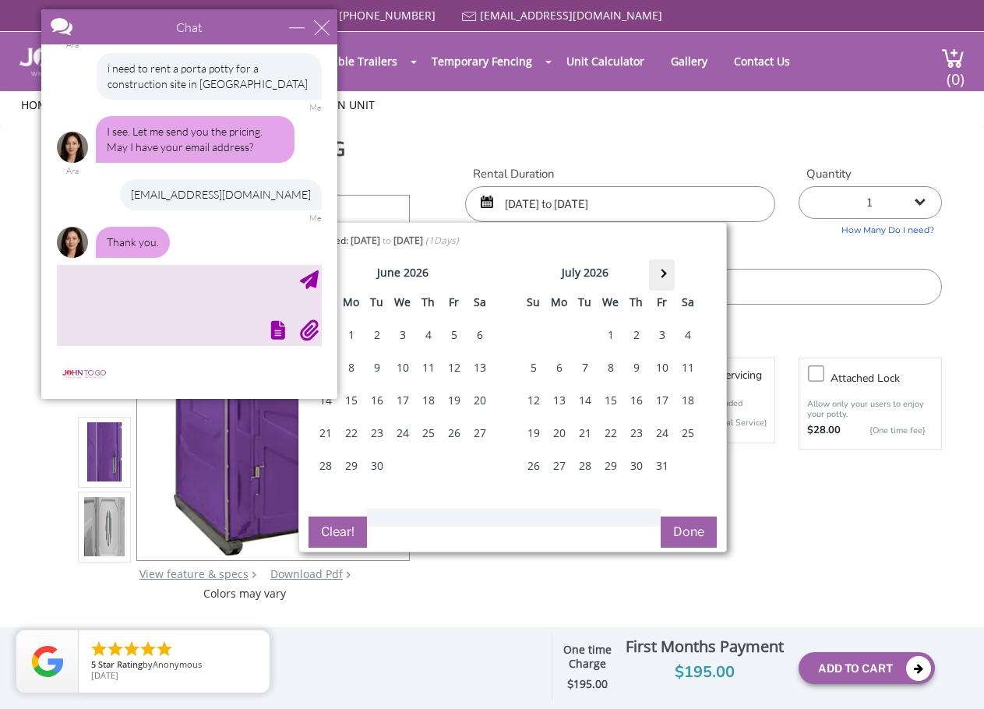
click at [668, 277] on th at bounding box center [662, 275] width 26 height 31
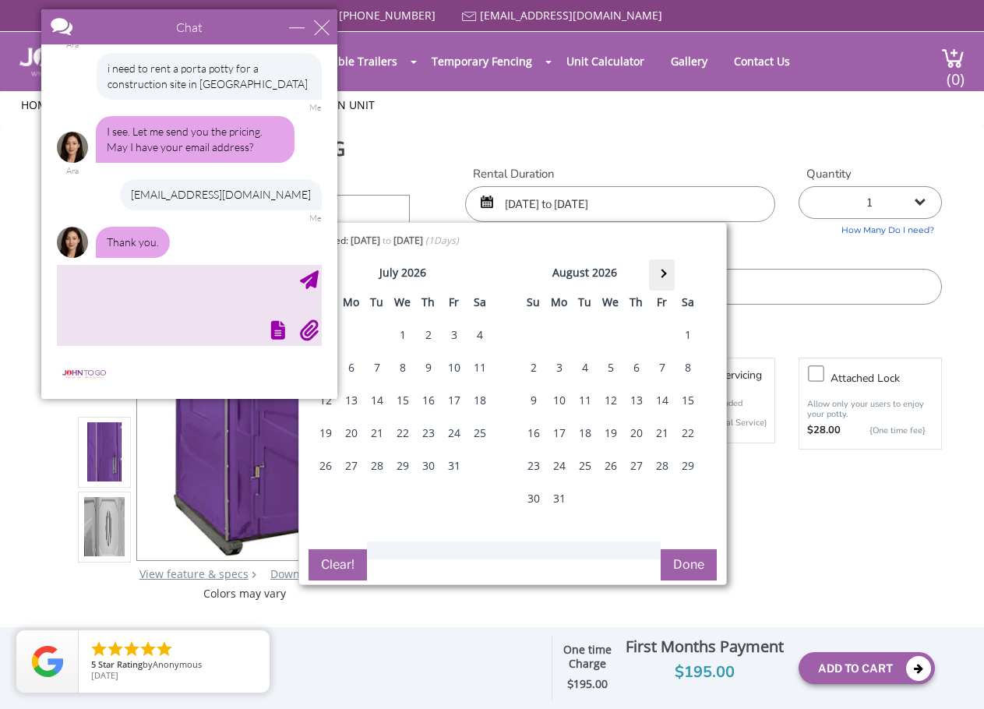
click at [668, 277] on th at bounding box center [662, 275] width 26 height 31
click at [558, 463] on div "28" at bounding box center [559, 465] width 25 height 31
click at [686, 560] on button "Done" at bounding box center [689, 564] width 56 height 31
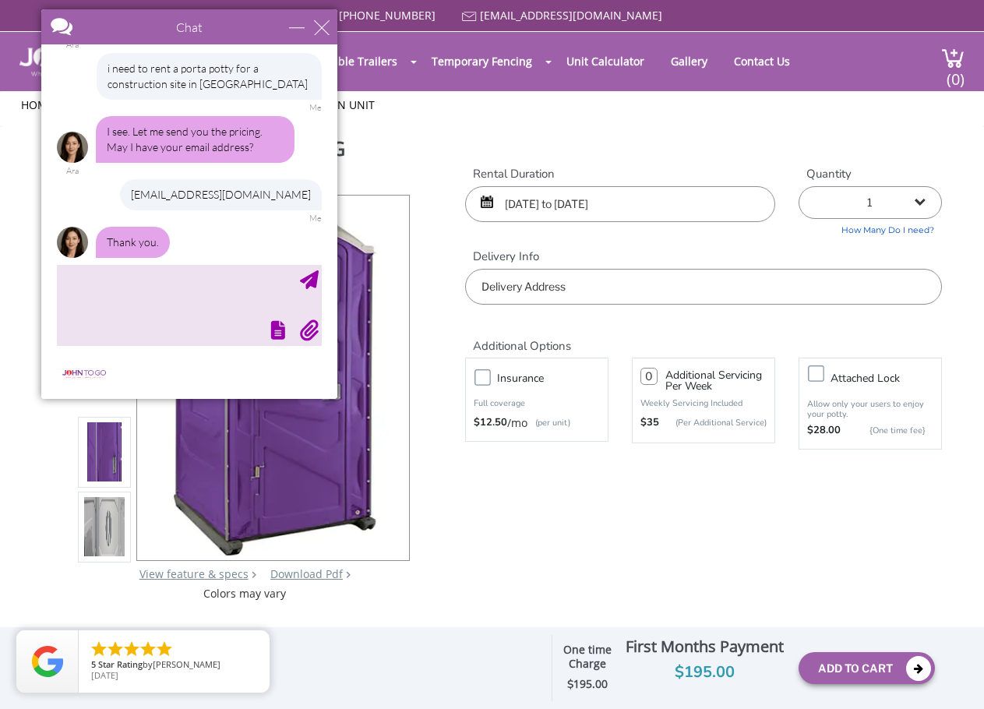
click at [582, 288] on input "text" at bounding box center [703, 287] width 477 height 36
drag, startPoint x: 587, startPoint y: 289, endPoint x: 553, endPoint y: 291, distance: 33.6
click at [548, 290] on input "text" at bounding box center [703, 287] width 477 height 36
type input "3"
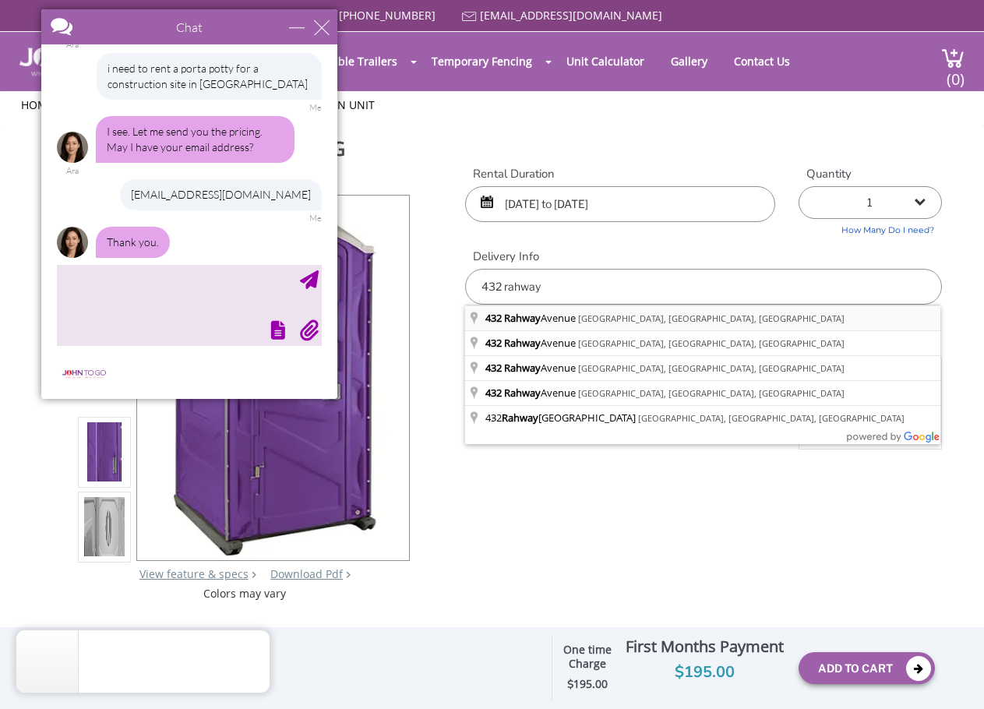
type input "[STREET_ADDRESS]"
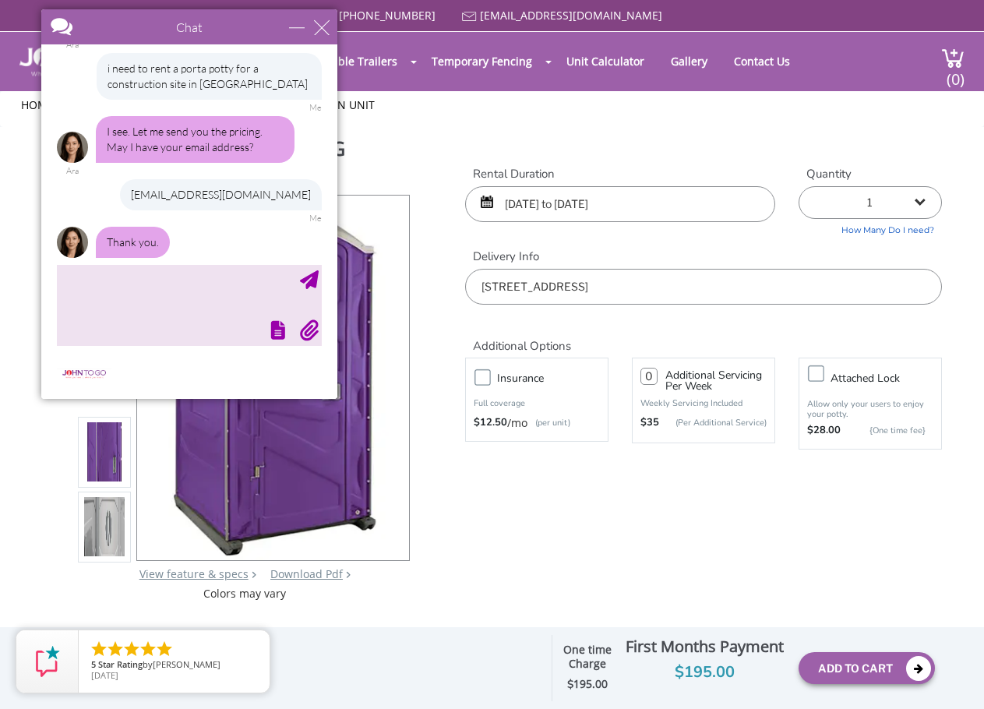
scroll to position [243, 0]
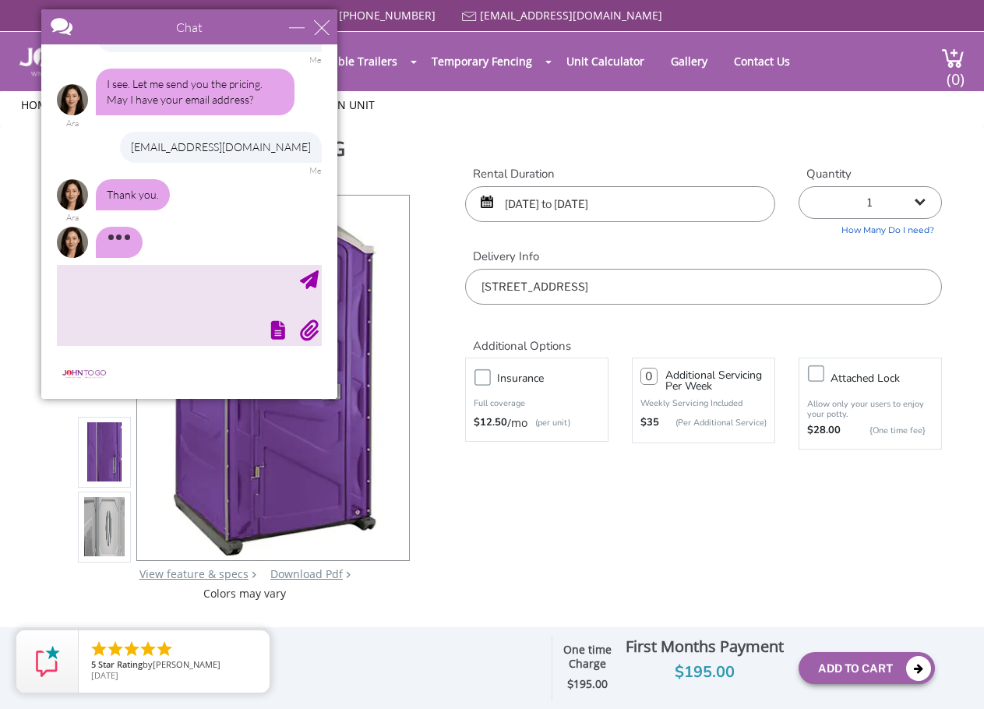
click at [658, 200] on input "[DATE] to [DATE]" at bounding box center [620, 204] width 310 height 36
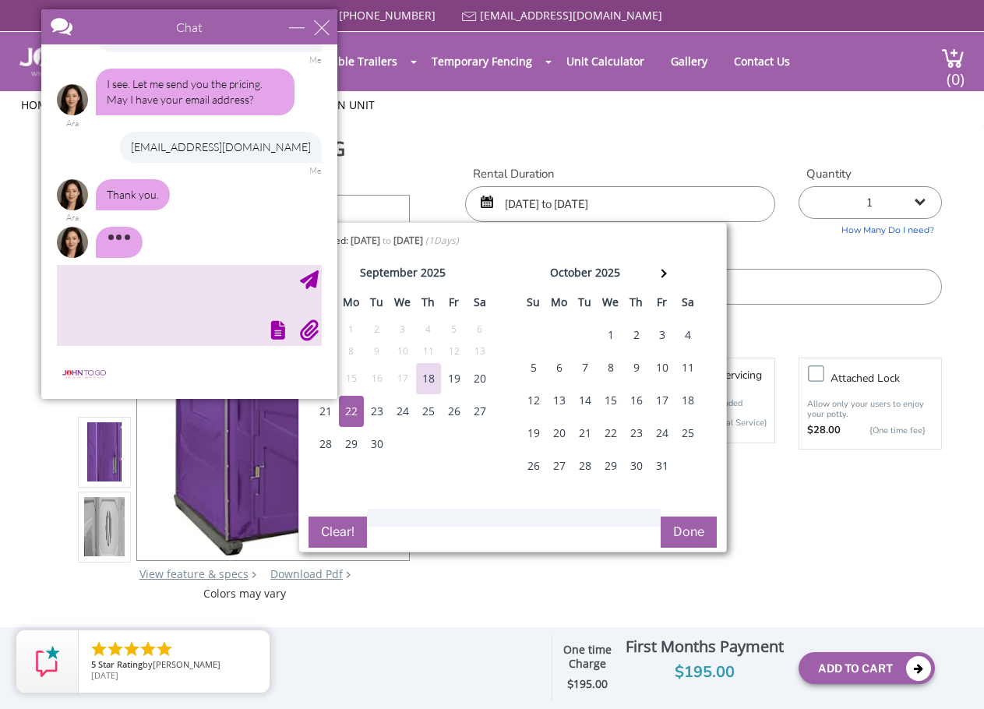
scroll to position [246, 0]
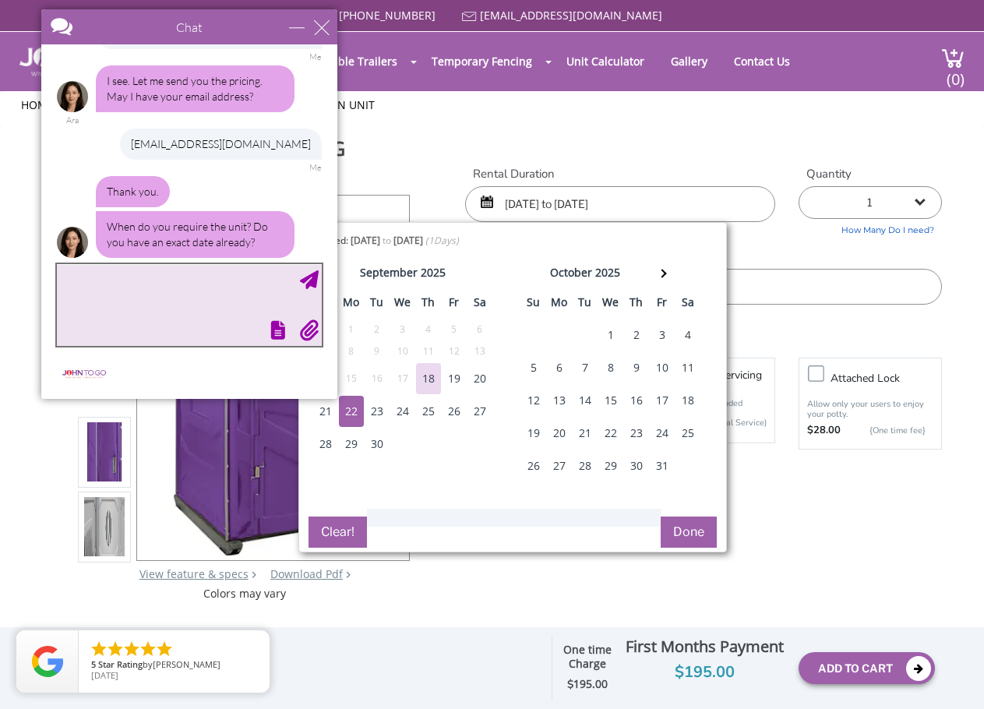
click at [105, 273] on textarea "type your message" at bounding box center [189, 305] width 265 height 82
click at [192, 276] on textarea "[DATE] thru [DATE] a fulkl year" at bounding box center [189, 305] width 265 height 82
type textarea "[DATE] thru [DATE] a full year"
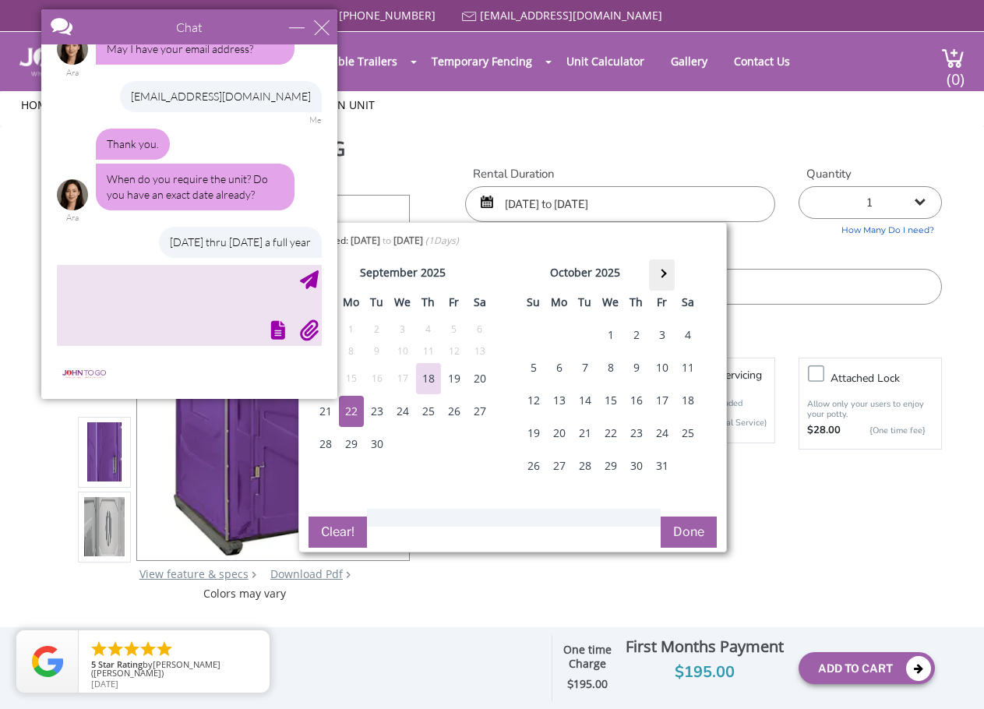
click at [669, 267] on th at bounding box center [662, 275] width 26 height 31
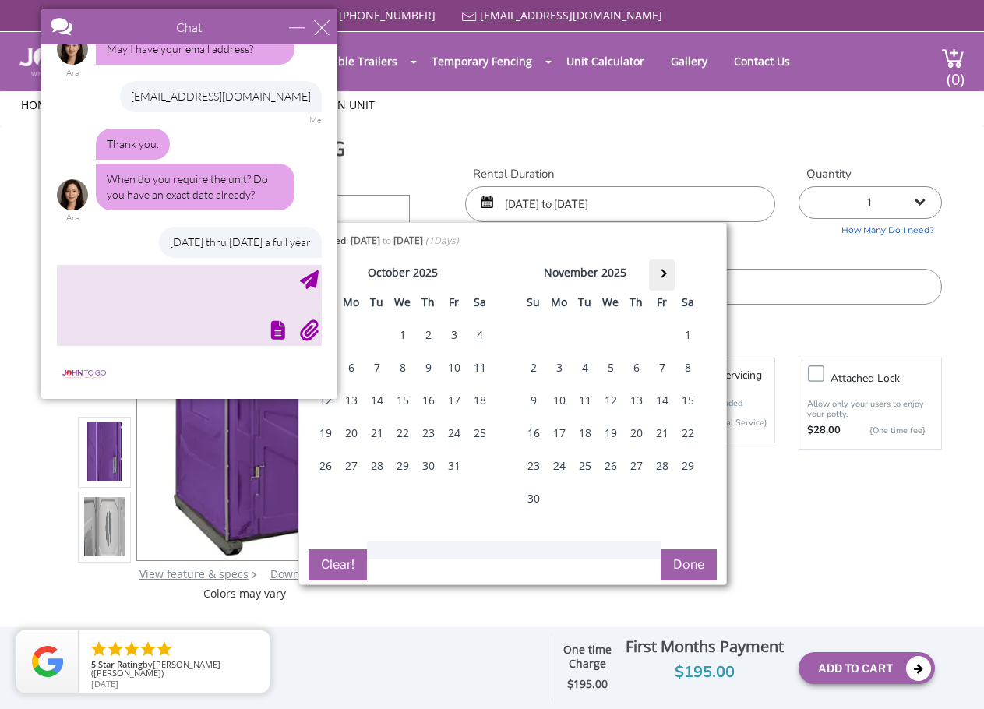
click at [669, 267] on th at bounding box center [662, 275] width 26 height 31
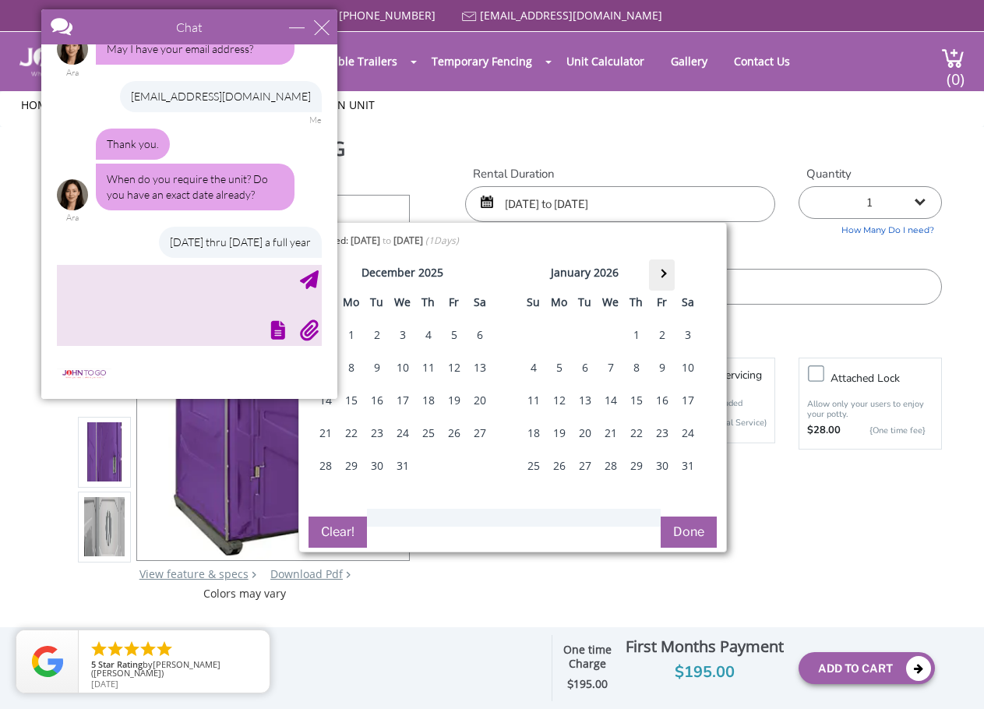
click at [669, 267] on th at bounding box center [662, 275] width 26 height 31
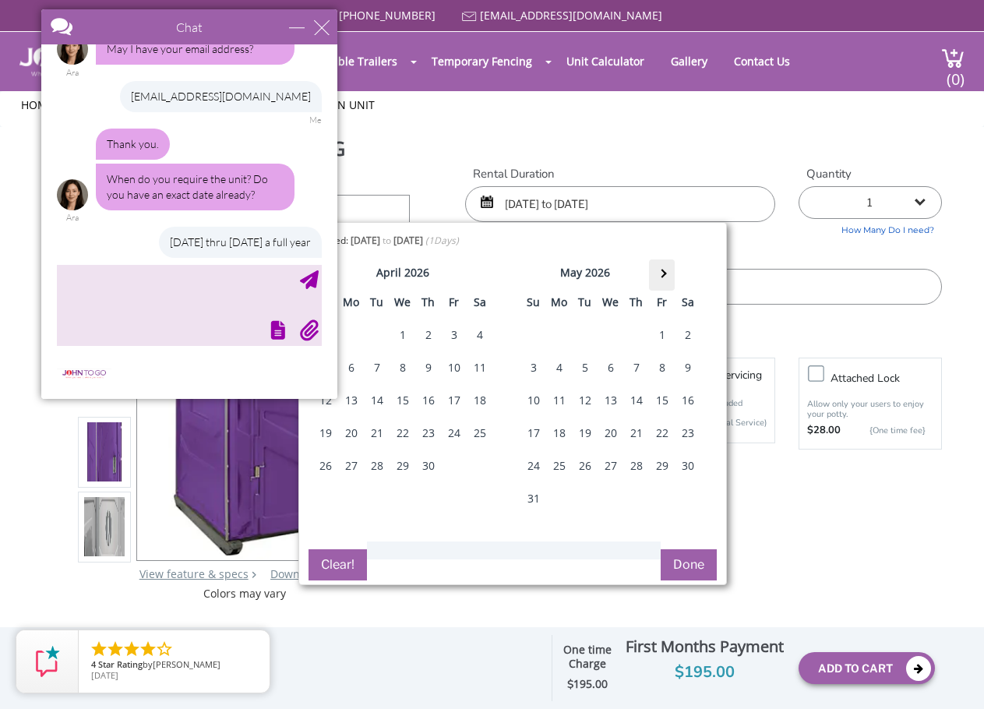
click at [669, 267] on th at bounding box center [662, 275] width 26 height 31
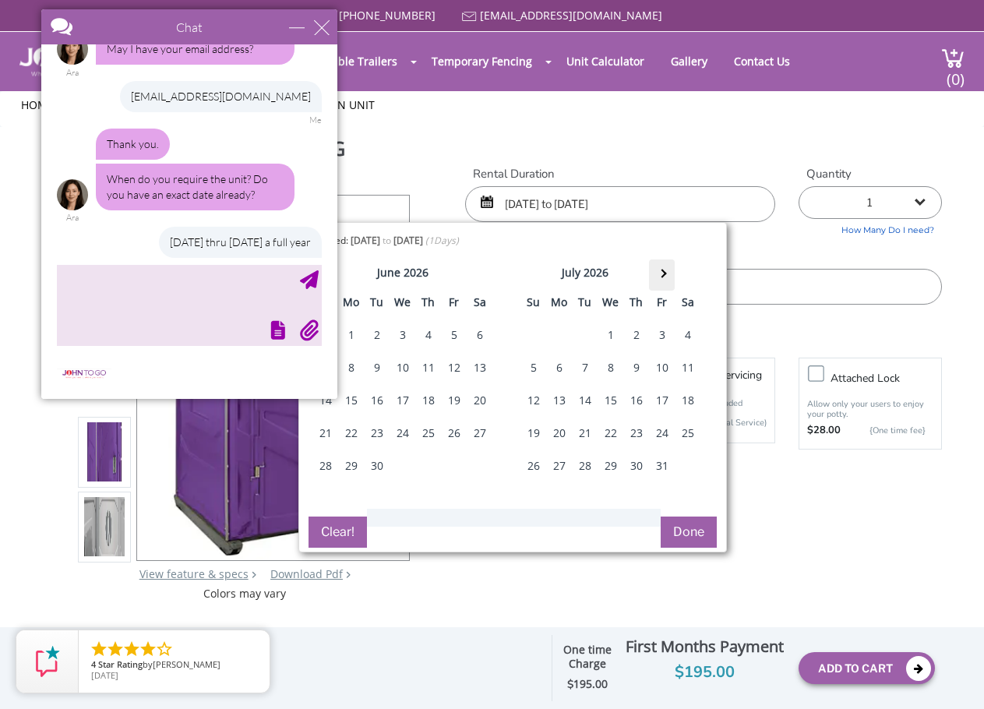
click at [669, 267] on th at bounding box center [662, 275] width 26 height 31
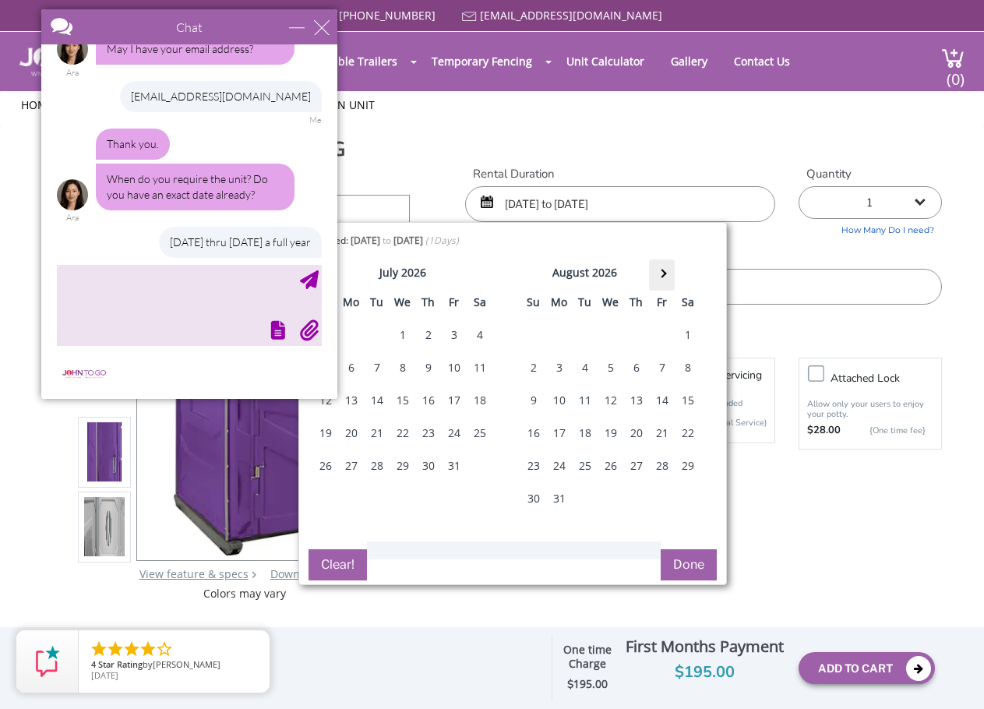
click at [669, 267] on th at bounding box center [662, 275] width 26 height 31
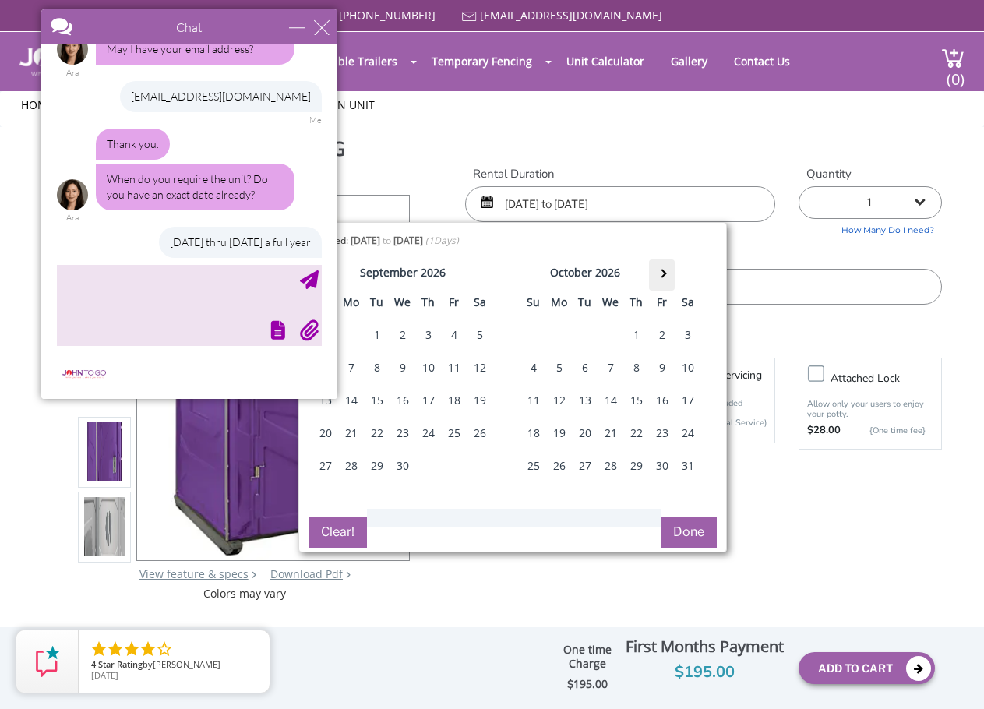
click at [669, 267] on th at bounding box center [662, 275] width 26 height 31
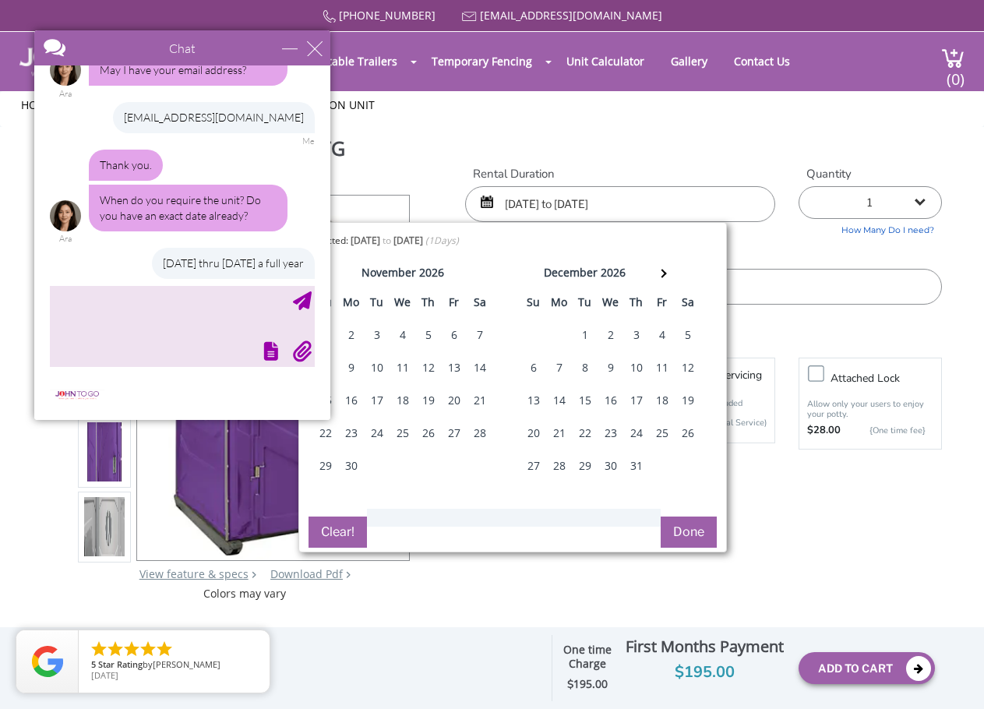
drag, startPoint x: 289, startPoint y: 55, endPoint x: 176, endPoint y: 399, distance: 362.5
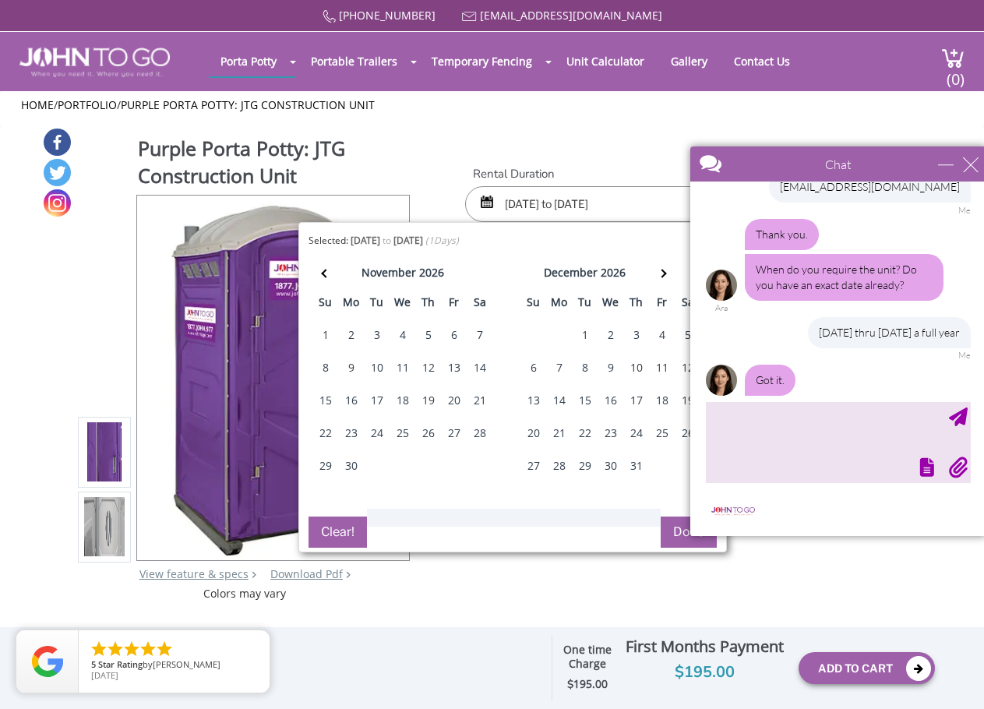
drag, startPoint x: 214, startPoint y: 49, endPoint x: 1059, endPoint y: 168, distance: 853.2
click at [983, 168] on html "Home [PHONE_NUMBER] [EMAIL_ADDRESS][DOMAIN_NAME] [GEOGRAPHIC_DATA] Portable Toi…" at bounding box center [492, 364] width 984 height 729
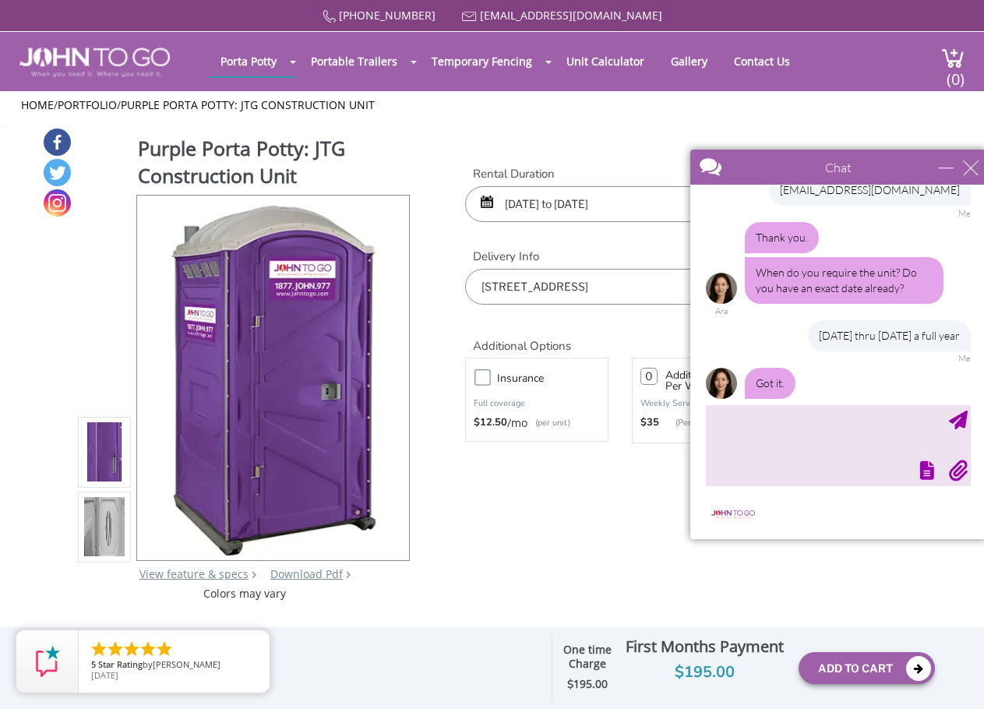
click at [592, 203] on input "[DATE] to [DATE]" at bounding box center [620, 204] width 310 height 36
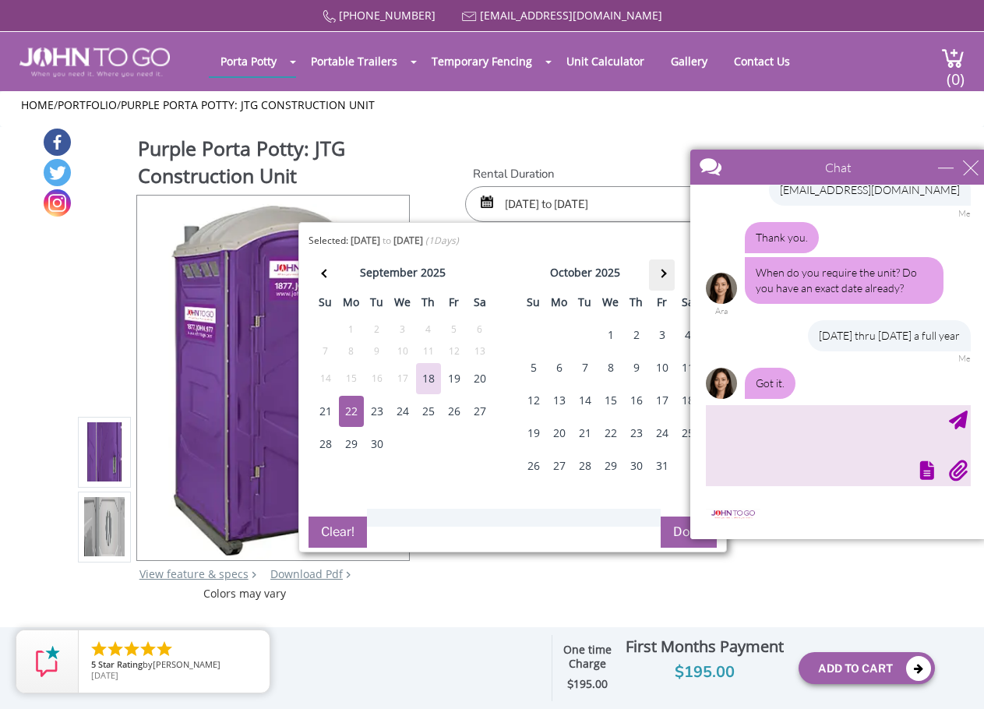
click at [658, 268] on th at bounding box center [662, 275] width 26 height 31
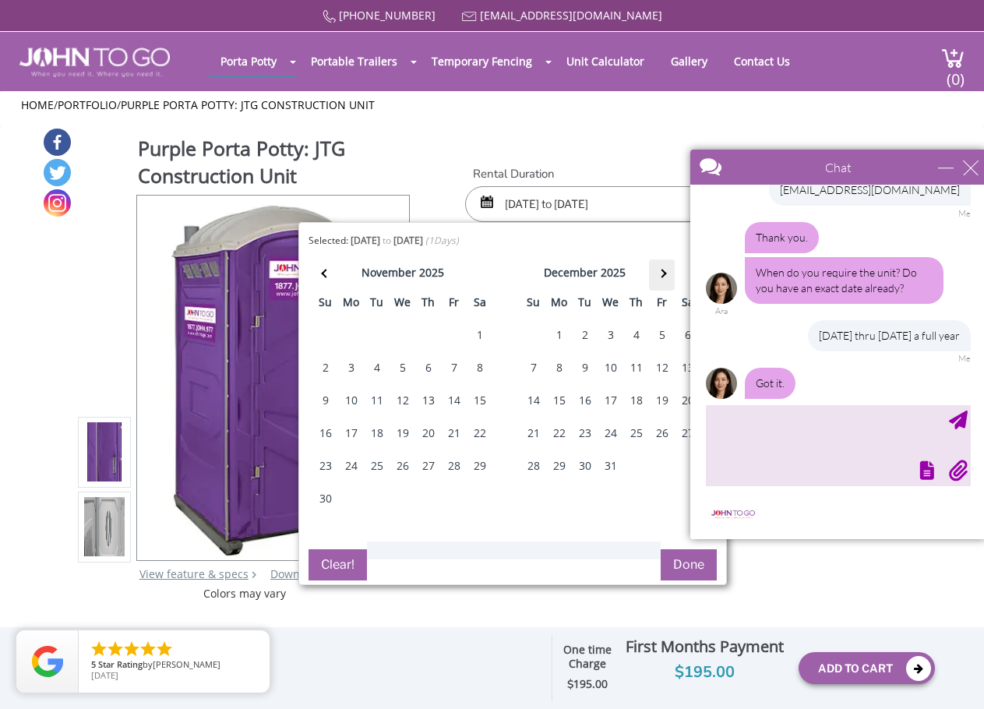
click at [658, 268] on th at bounding box center [662, 275] width 26 height 31
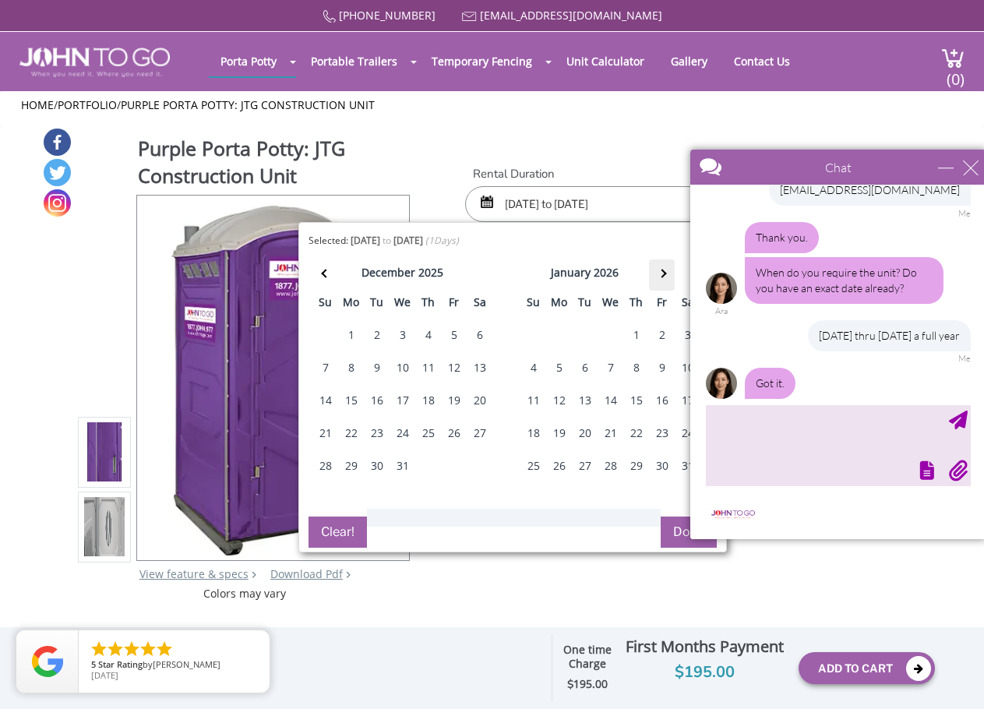
click at [657, 268] on th at bounding box center [662, 275] width 26 height 31
click at [656, 268] on th at bounding box center [662, 275] width 26 height 31
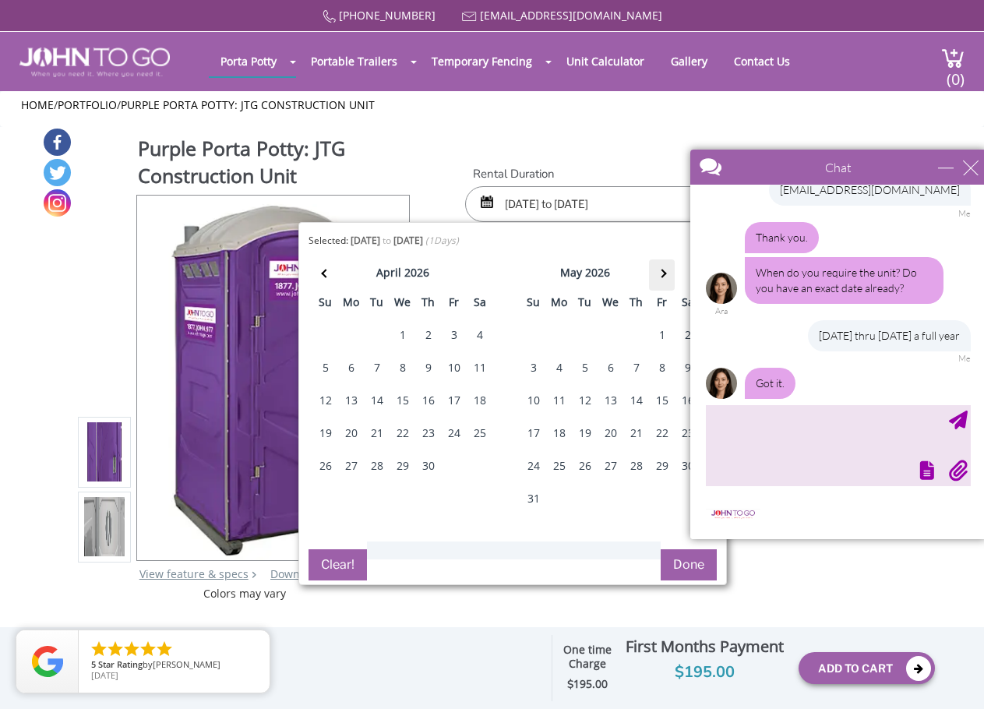
click at [656, 268] on th at bounding box center [662, 275] width 26 height 31
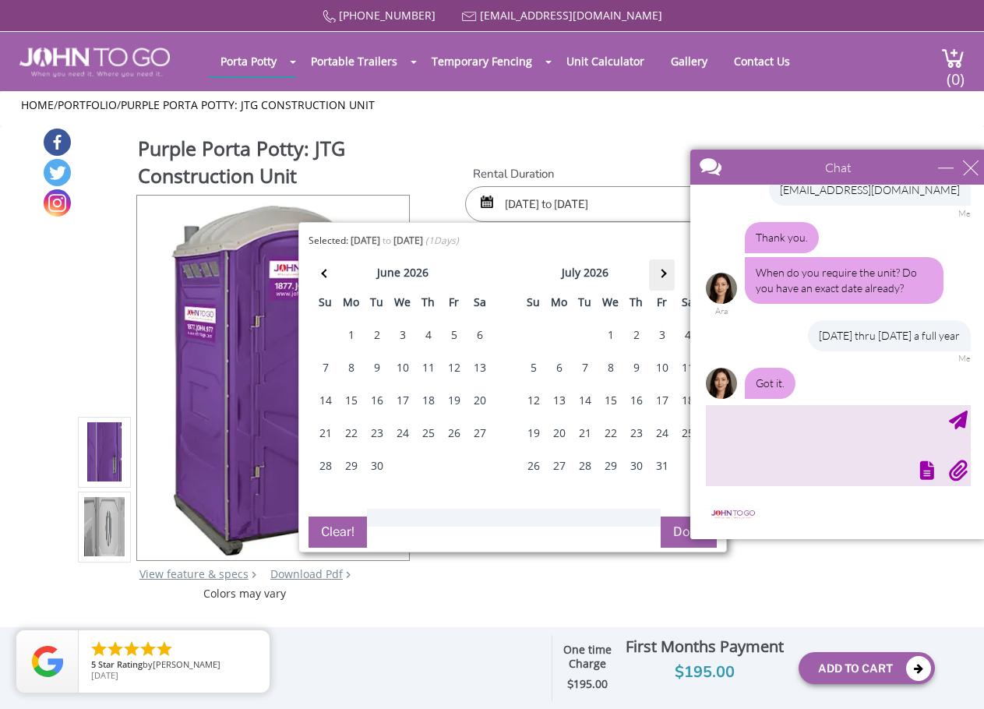
click at [656, 268] on th at bounding box center [662, 275] width 26 height 31
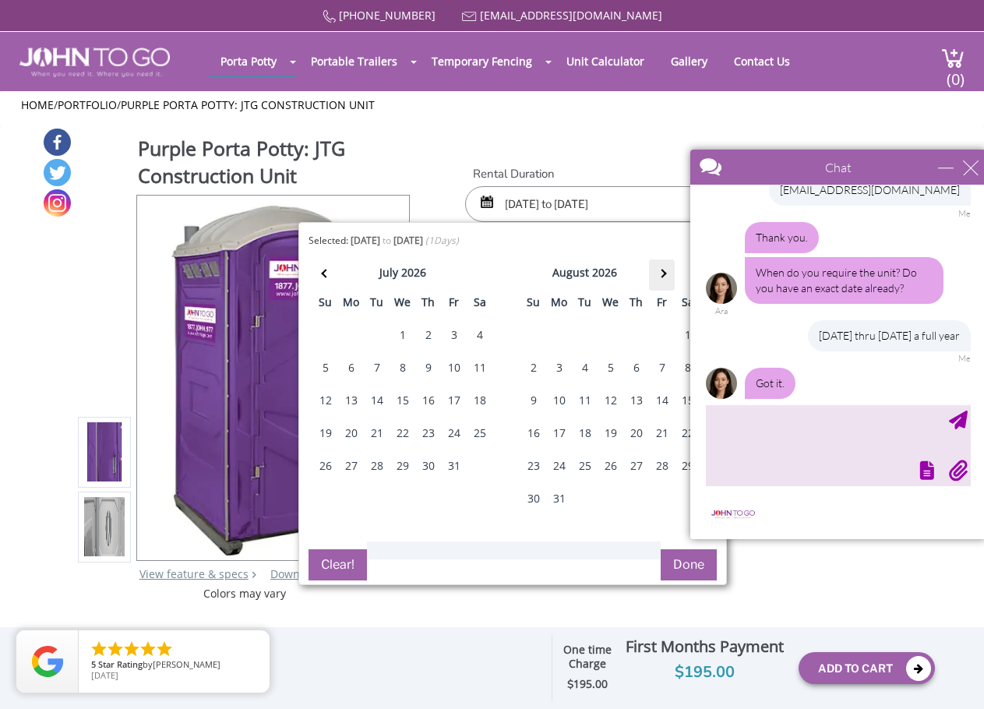
click at [654, 267] on th at bounding box center [662, 275] width 26 height 31
click at [553, 426] on div "21" at bounding box center [559, 433] width 25 height 31
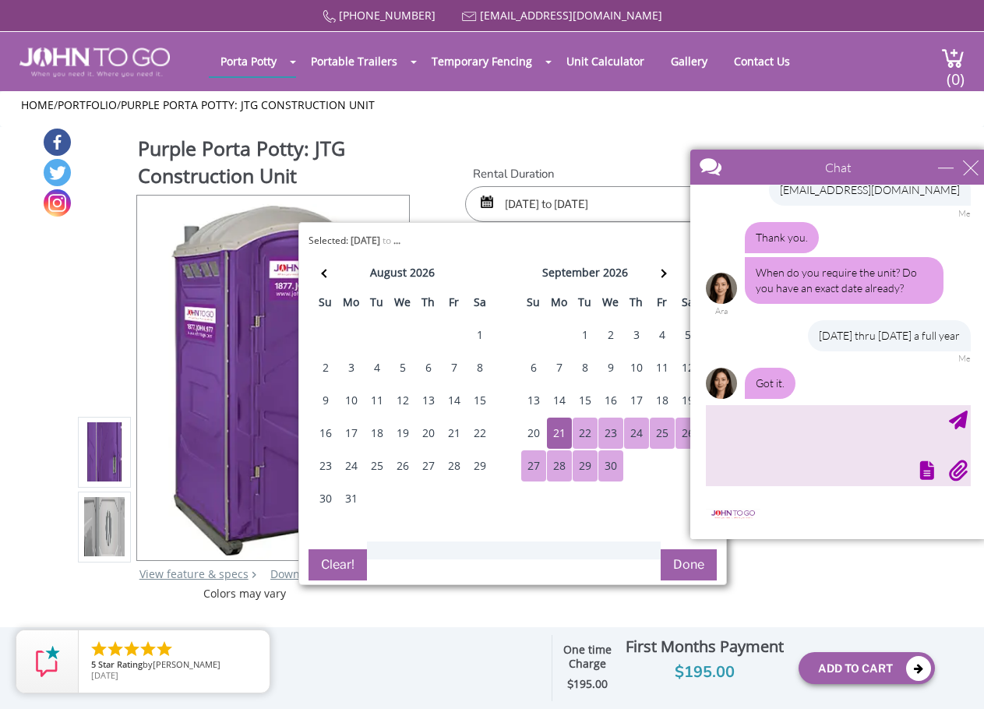
click at [690, 564] on button "Done" at bounding box center [689, 564] width 56 height 31
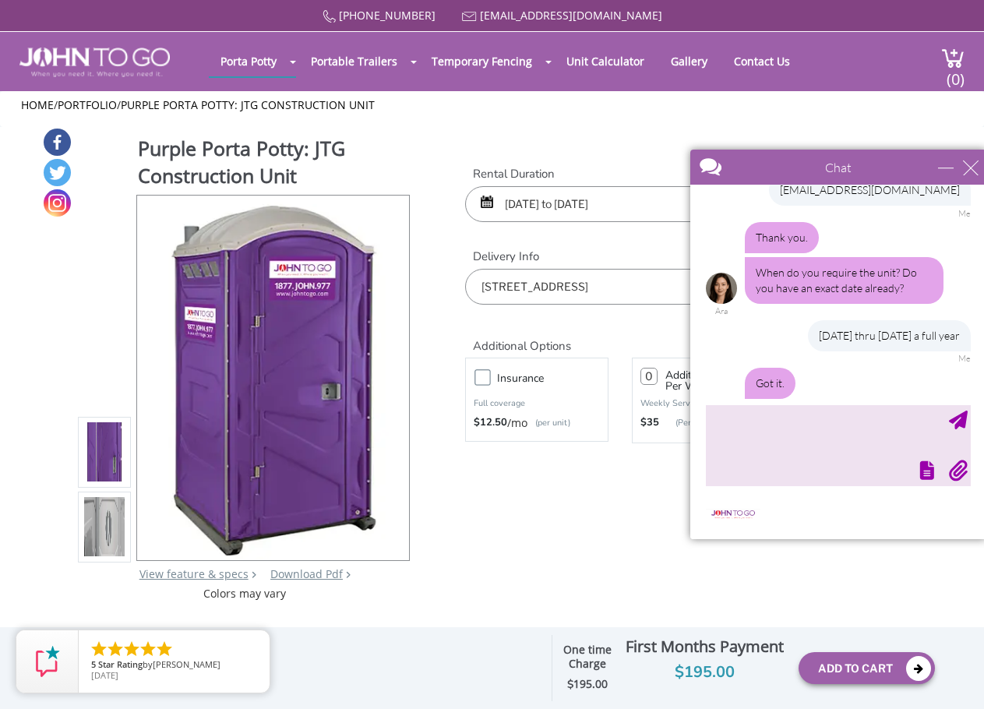
scroll to position [422, 0]
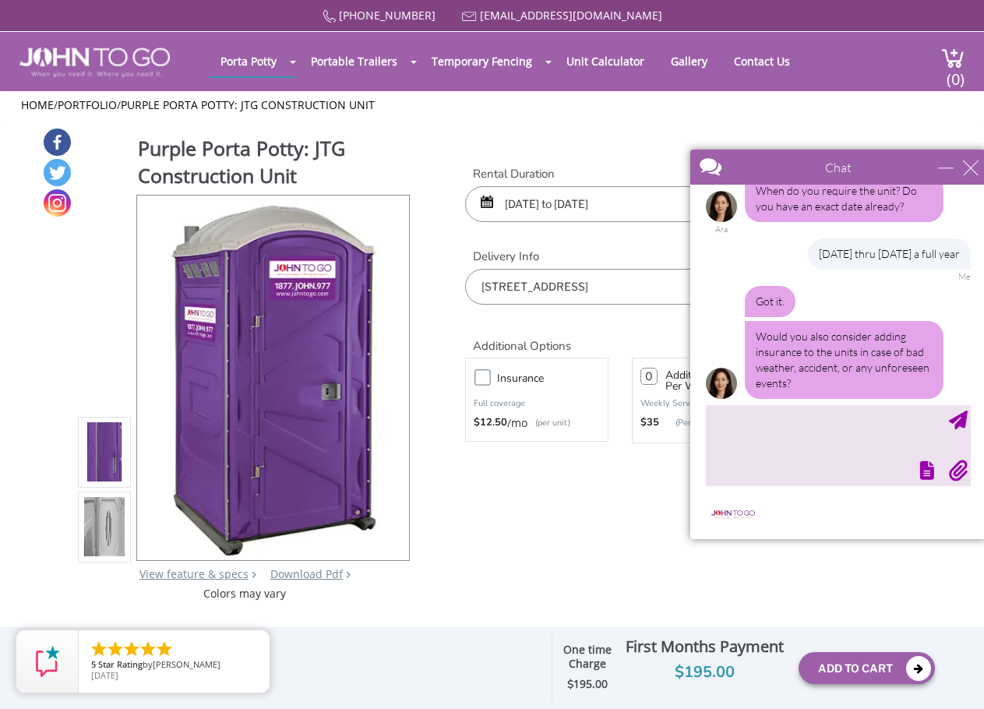
click at [613, 203] on input "[DATE] to [DATE]" at bounding box center [620, 204] width 310 height 36
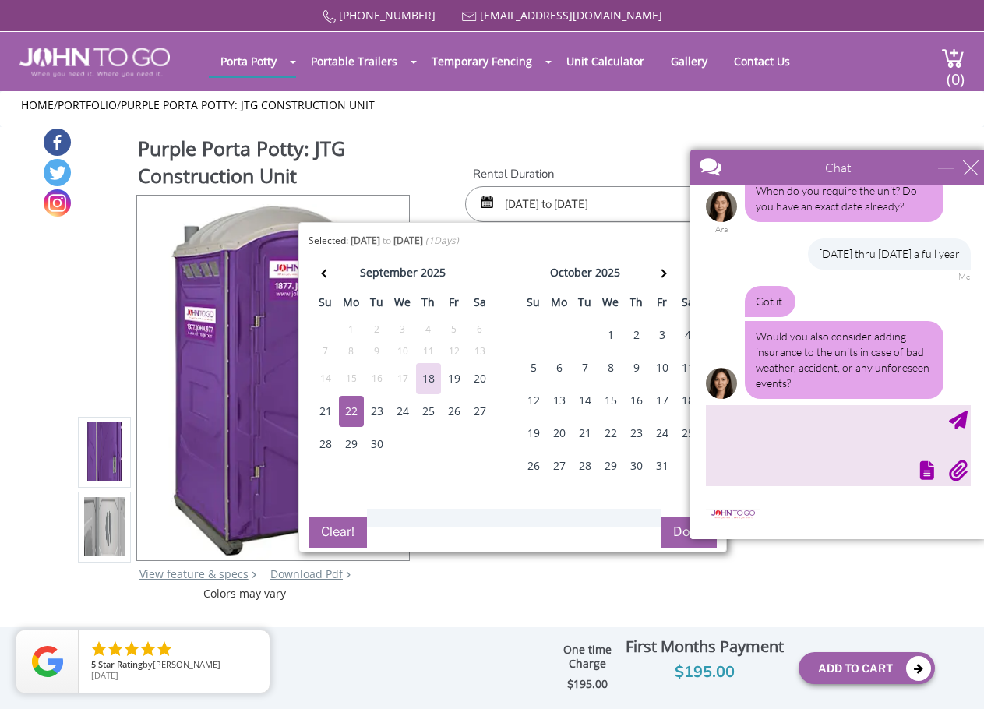
click at [643, 201] on input "[DATE] to [DATE]" at bounding box center [620, 204] width 310 height 36
type input "[DATE] to [DATE]"
click at [616, 141] on div "Purple Porta Potty: JTG Construction Unit View feature & specs Download Pdf Pro…" at bounding box center [492, 364] width 900 height 475
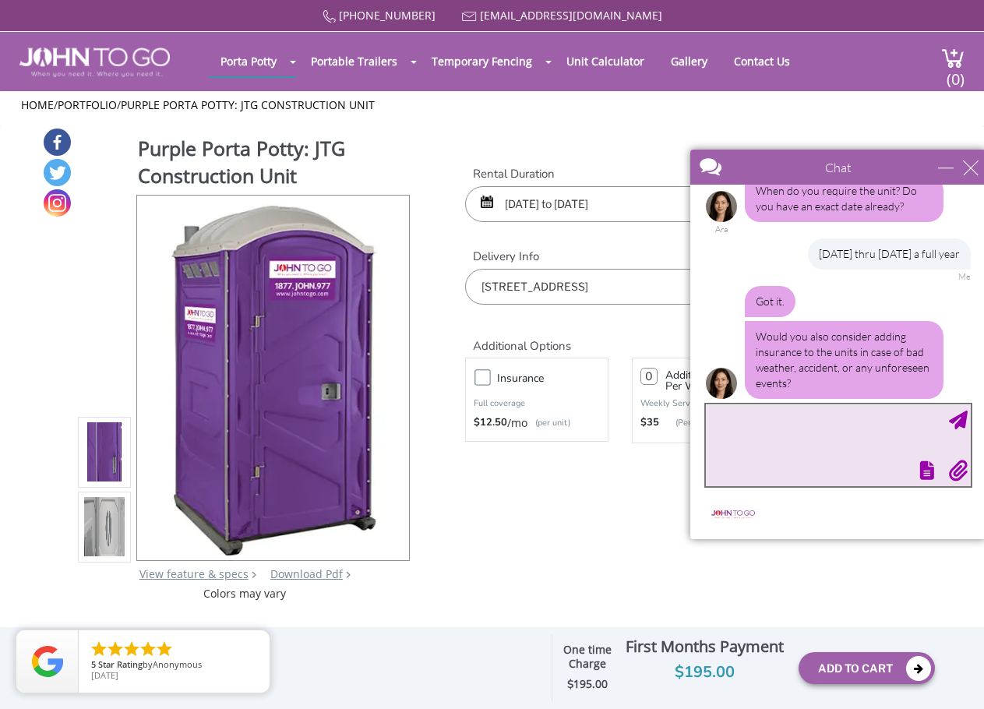
click at [726, 415] on textarea "type your message" at bounding box center [838, 445] width 265 height 82
type textarea "sure"
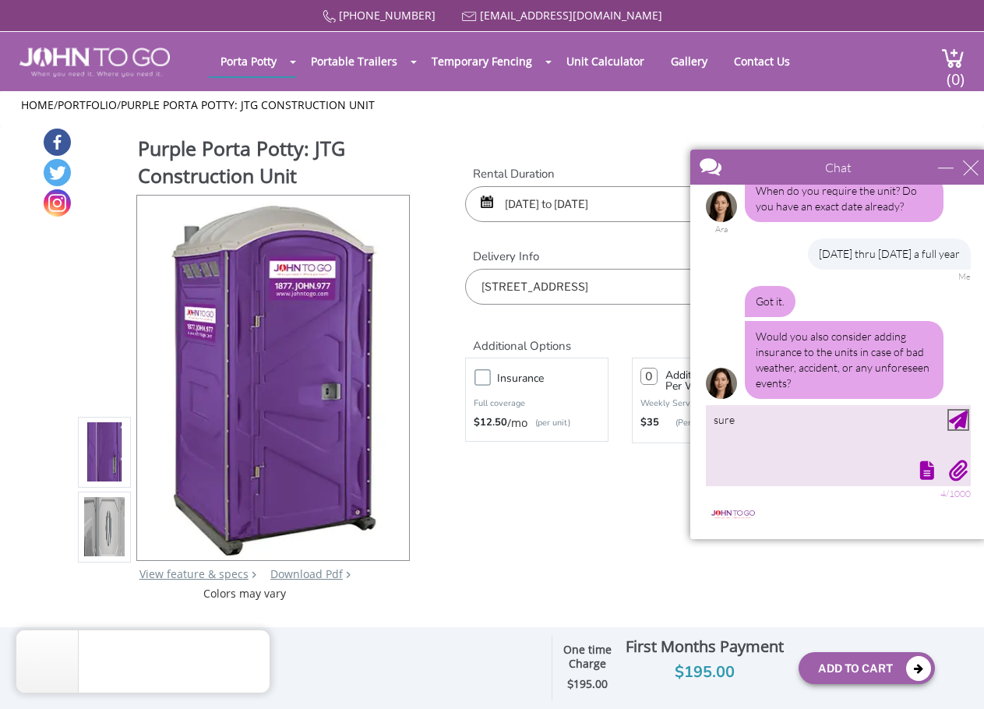
click at [966, 413] on div "Send Message" at bounding box center [958, 420] width 19 height 19
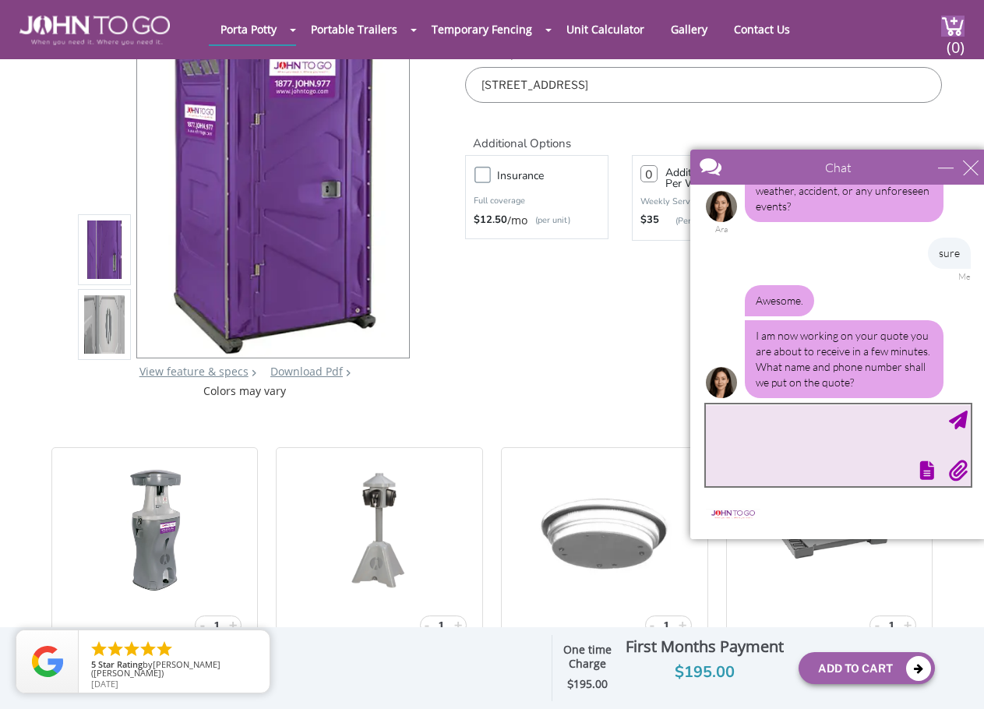
scroll to position [156, 0]
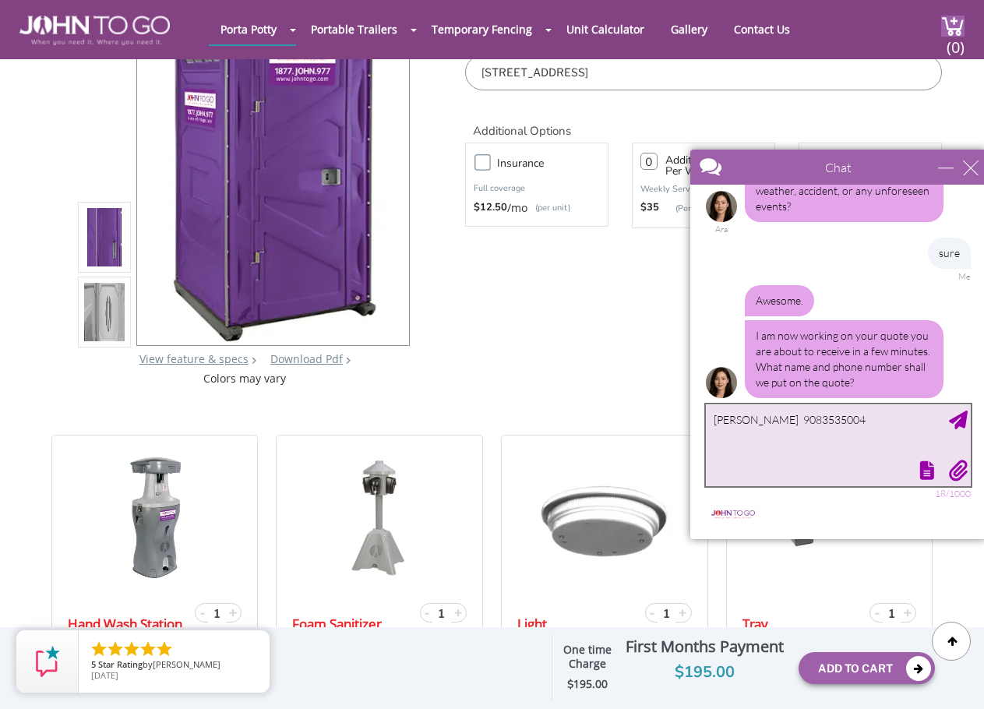
type textarea "[PERSON_NAME] 9083535004"
click at [962, 422] on div "Send Message" at bounding box center [958, 420] width 19 height 19
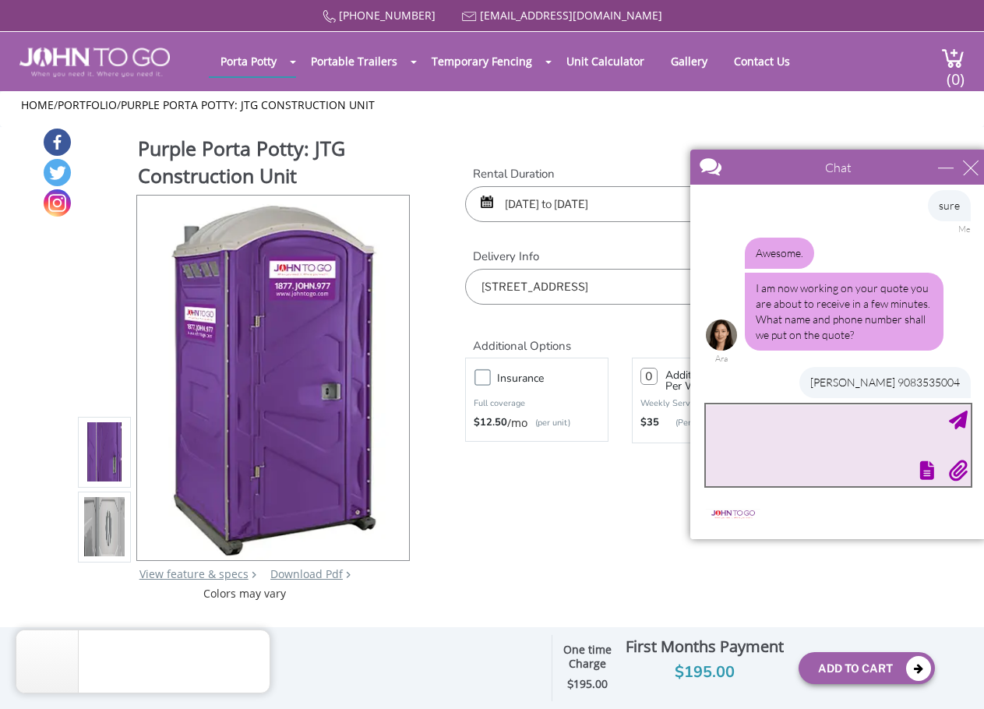
scroll to position [726, 0]
